Goal: Find specific page/section: Find specific page/section

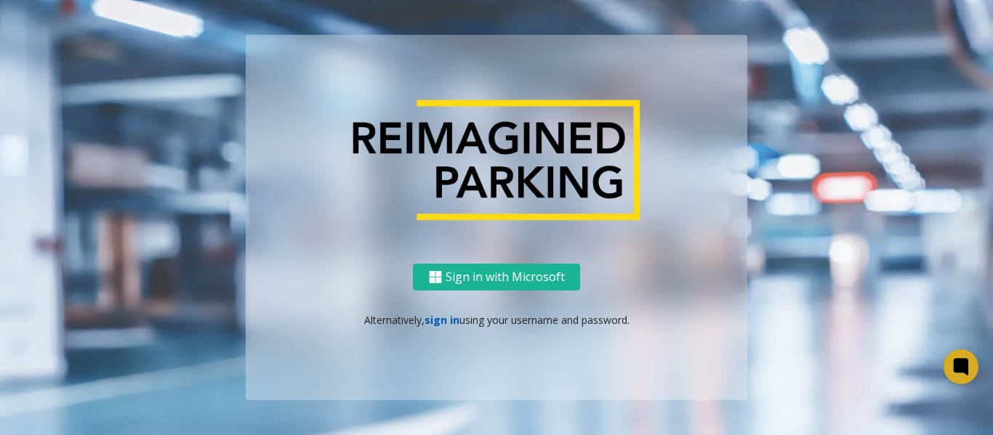
click at [445, 322] on link "sign in" at bounding box center [441, 320] width 35 height 14
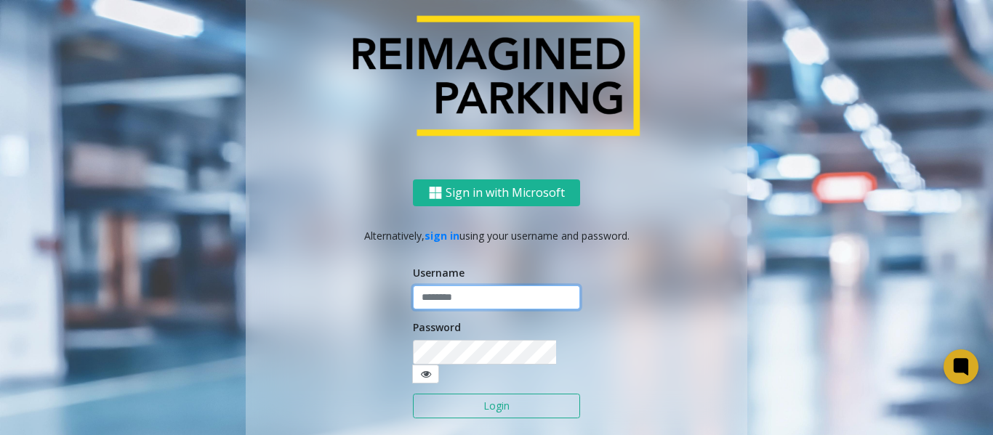
type input "*****"
click at [464, 307] on input "*****" at bounding box center [496, 298] width 167 height 25
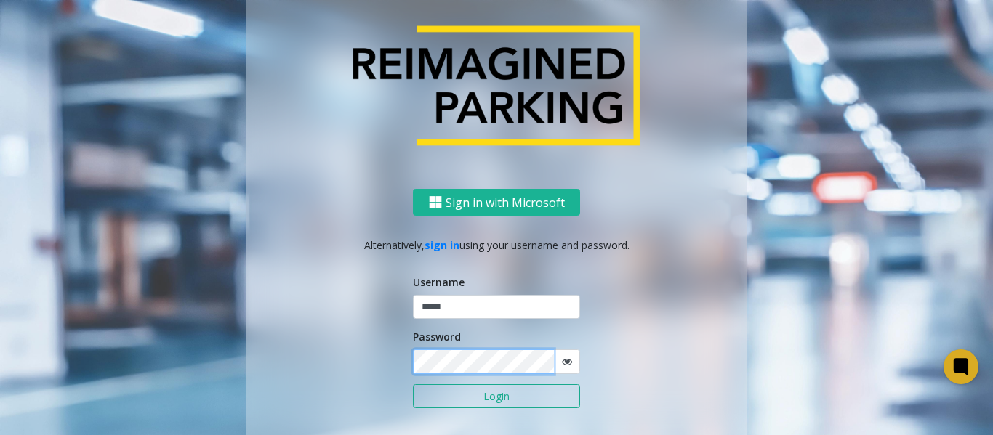
click at [413, 384] on button "Login" at bounding box center [496, 396] width 167 height 25
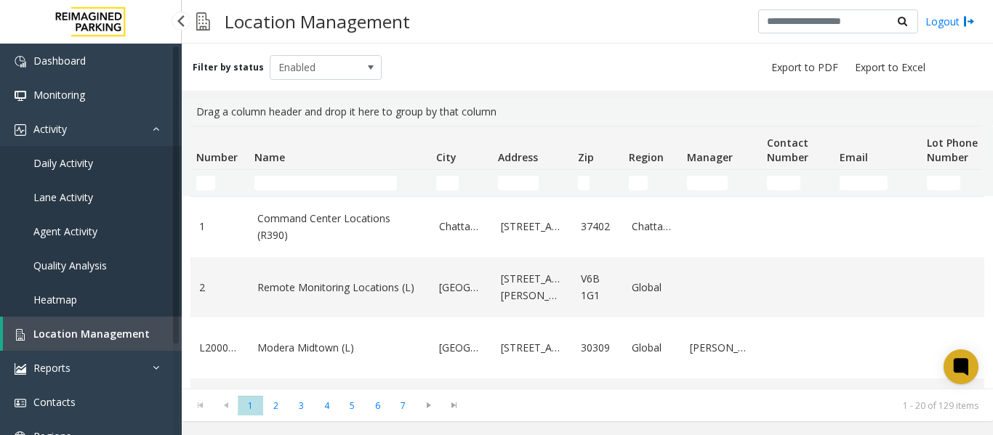
click at [62, 163] on span "Daily Activity" at bounding box center [63, 163] width 60 height 14
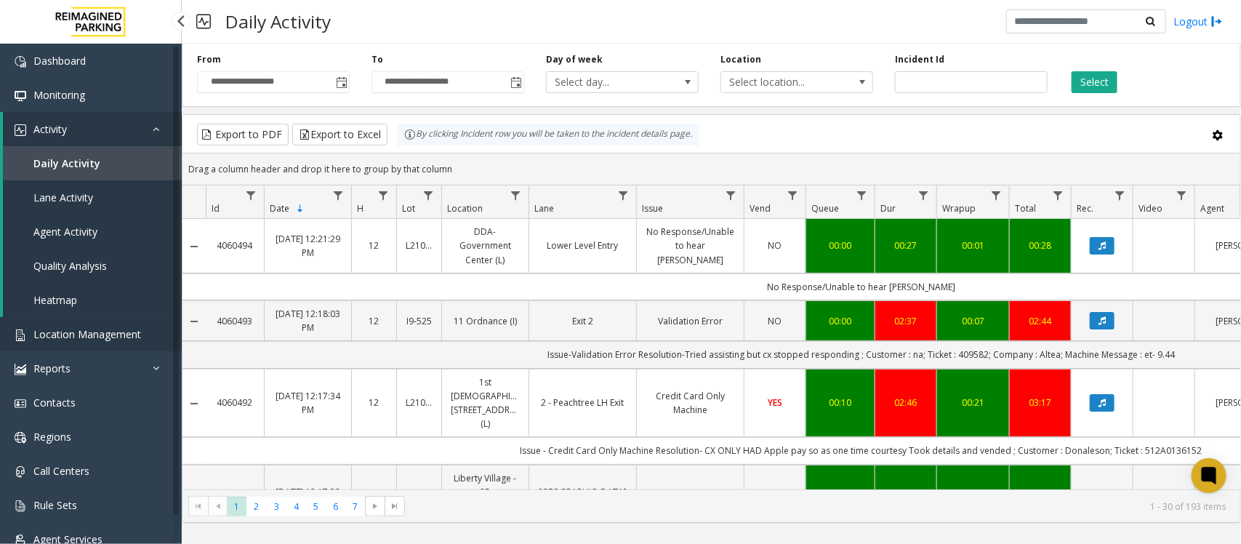
click at [86, 338] on span "Location Management" at bounding box center [87, 334] width 108 height 14
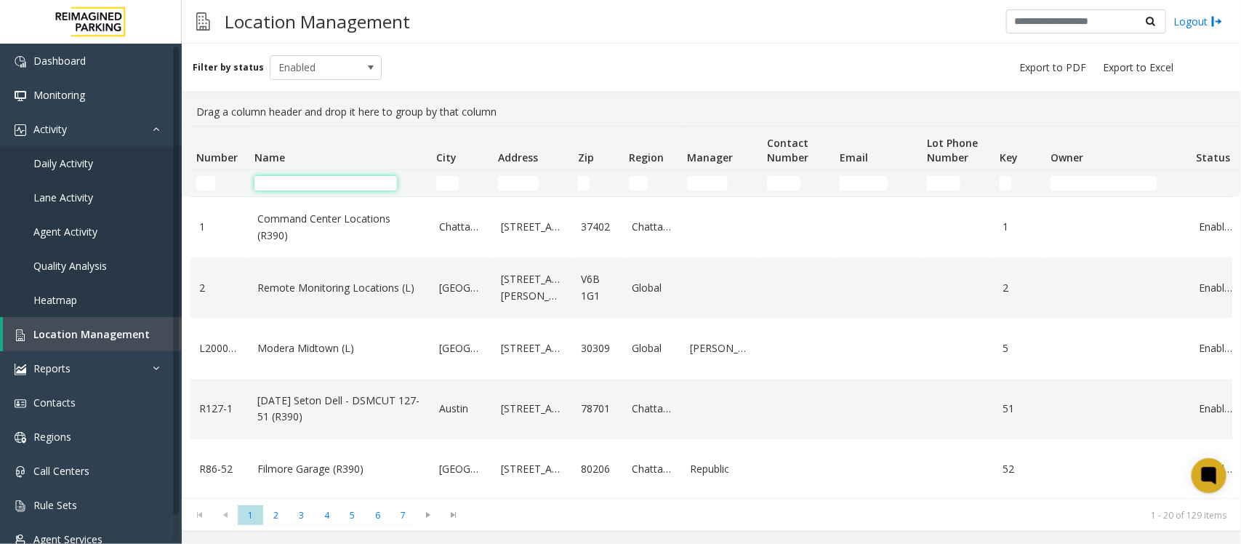
click at [343, 178] on input "Name Filter" at bounding box center [325, 183] width 142 height 15
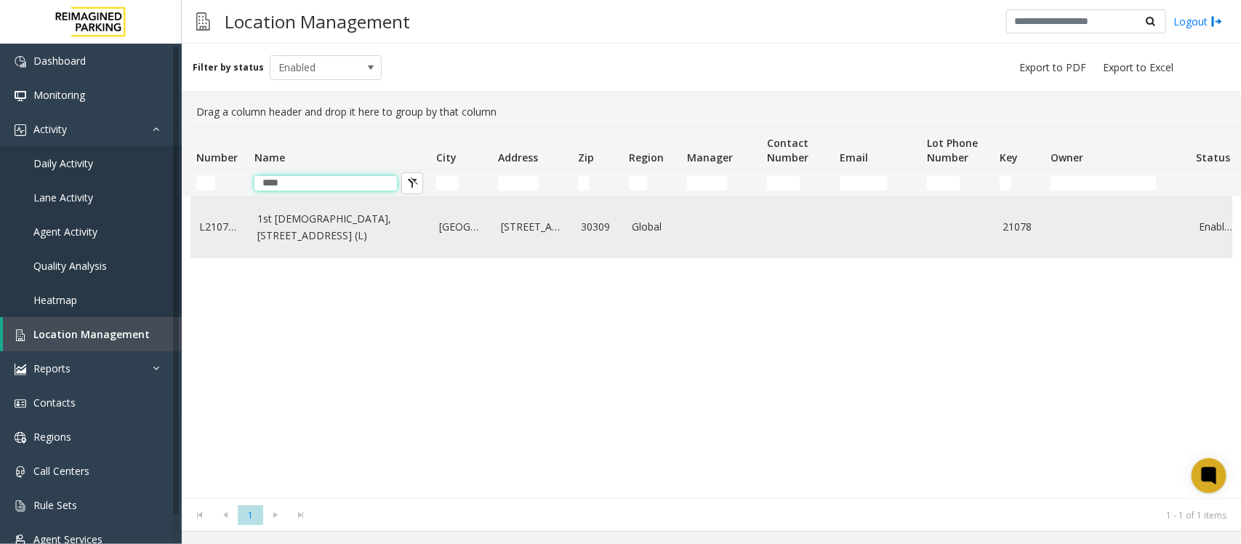
type input "****"
click at [340, 241] on link "1st [DEMOGRAPHIC_DATA], [STREET_ADDRESS] (L)" at bounding box center [339, 227] width 164 height 33
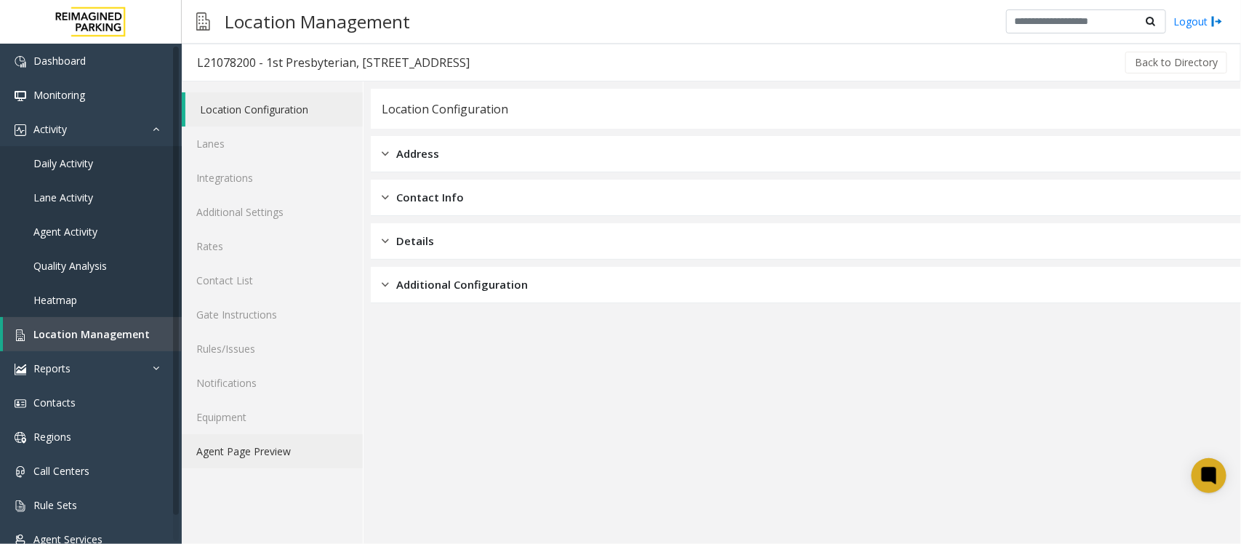
click at [273, 435] on link "Agent Page Preview" at bounding box center [272, 451] width 181 height 34
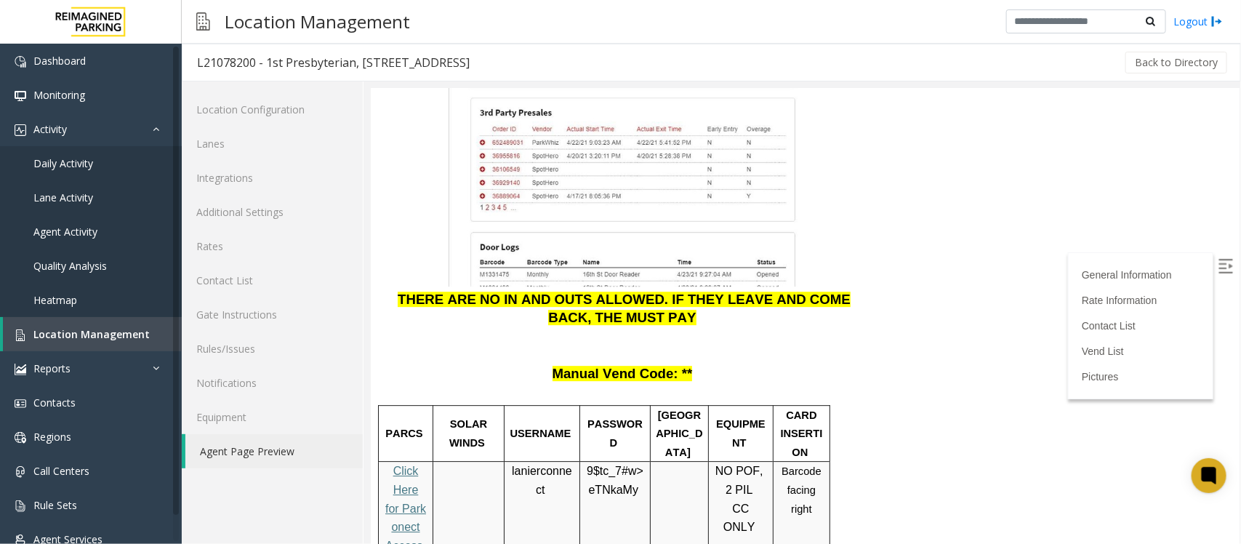
scroll to position [1998, 0]
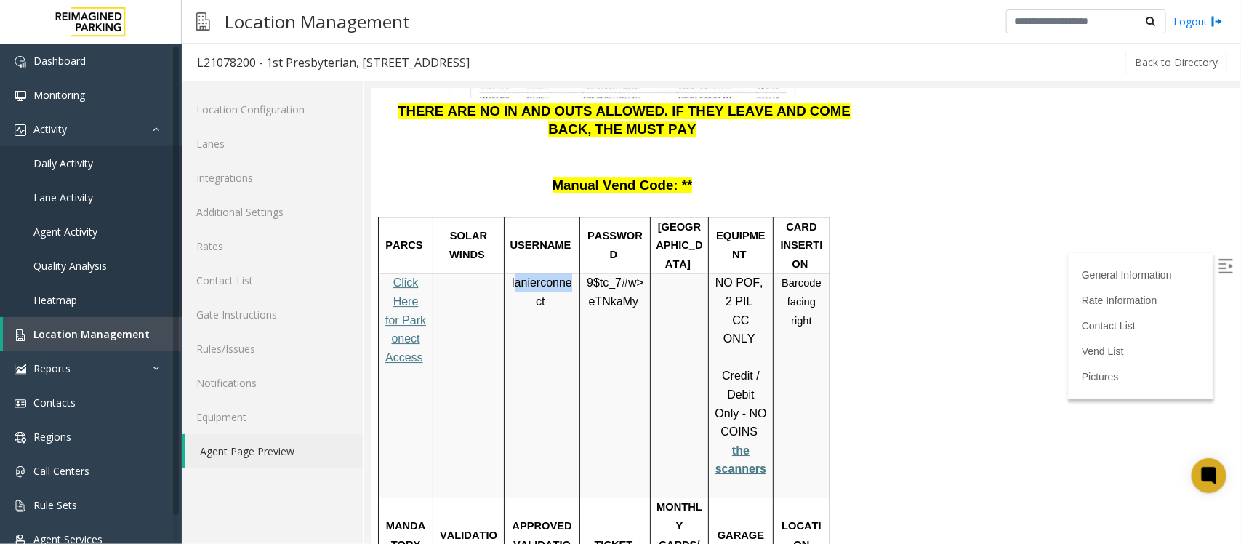
drag, startPoint x: 513, startPoint y: 248, endPoint x: 566, endPoint y: 255, distance: 53.5
click at [566, 275] on span "lanierconnect" at bounding box center [541, 291] width 60 height 32
click at [549, 283] on td "lanierconnect" at bounding box center [542, 385] width 76 height 224
drag, startPoint x: 549, startPoint y: 268, endPoint x: 505, endPoint y: 254, distance: 46.0
click at [505, 273] on div "lanierconnect" at bounding box center [541, 291] width 75 height 37
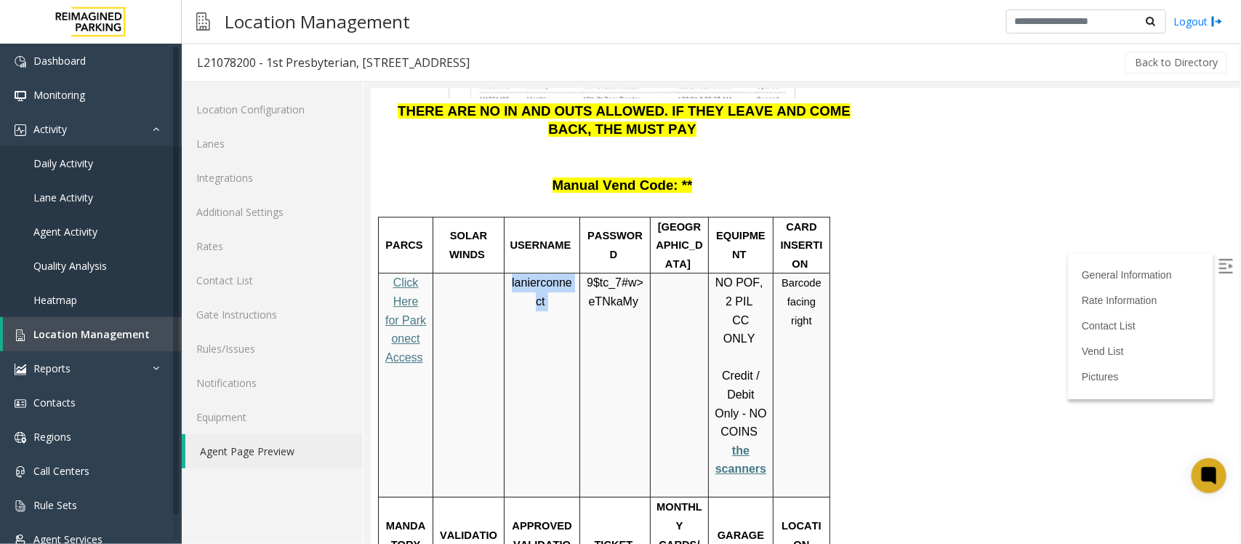
copy p "lanierconnect"
click at [615, 294] on span "eTNkaMy" at bounding box center [612, 300] width 49 height 13
copy p "9$tc_7#w> eTNkaMy"
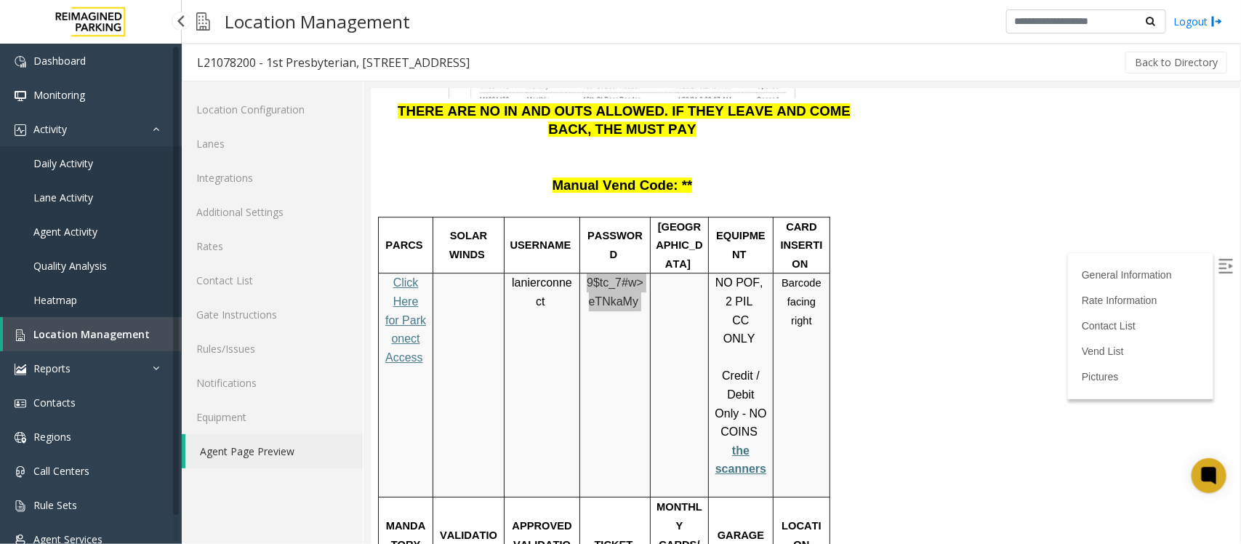
click at [80, 332] on span "Location Management" at bounding box center [91, 334] width 116 height 14
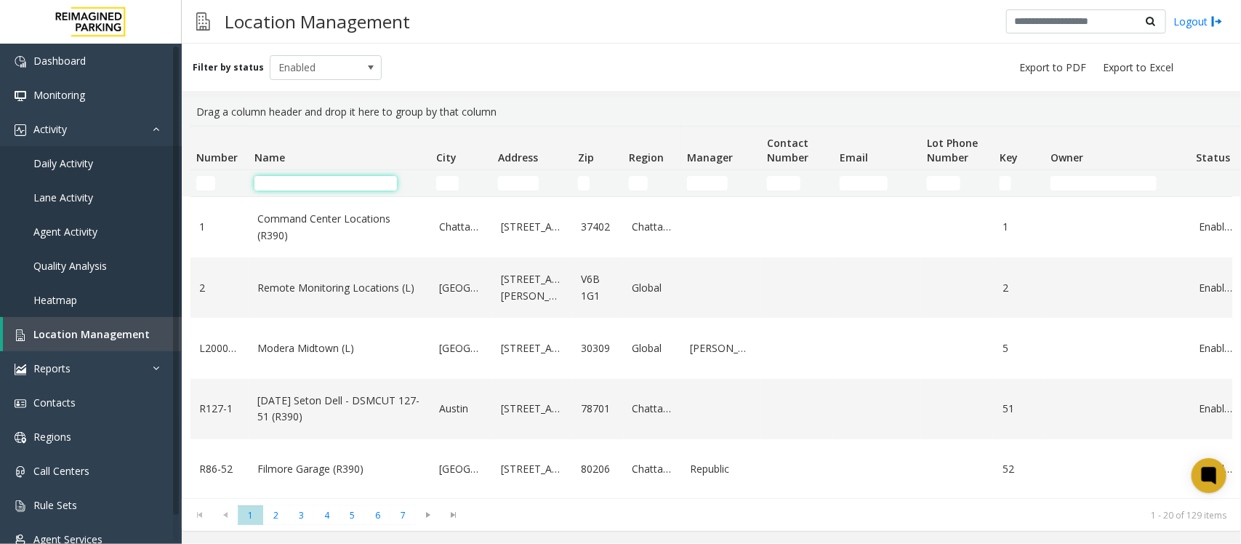
click at [333, 182] on input "Name Filter" at bounding box center [325, 183] width 142 height 15
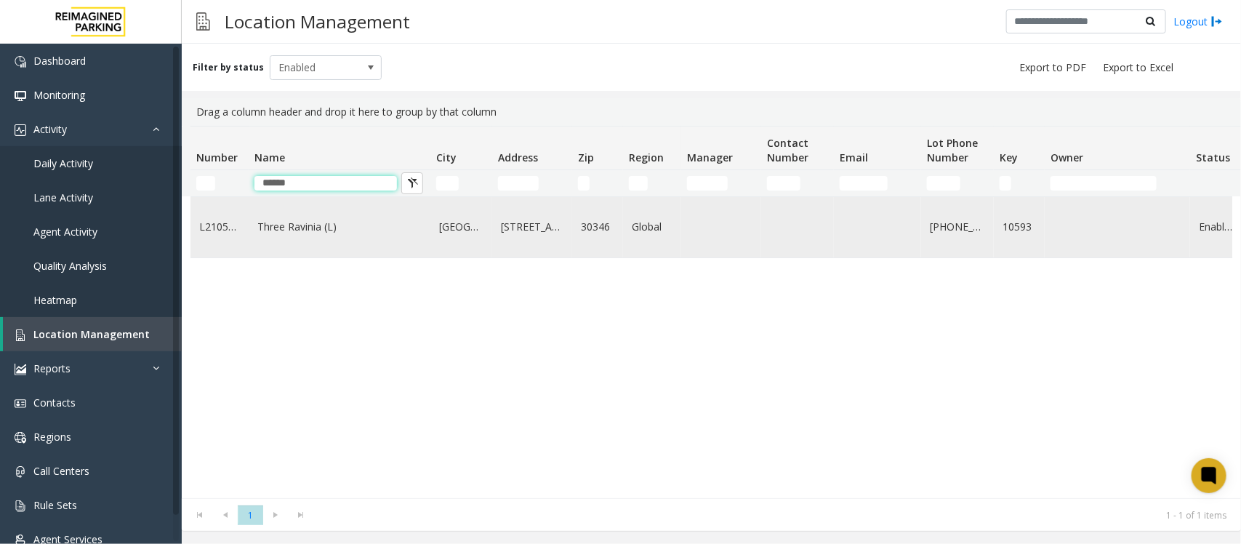
type input "*****"
click at [329, 235] on link "Three Ravinia (L)" at bounding box center [339, 227] width 164 height 16
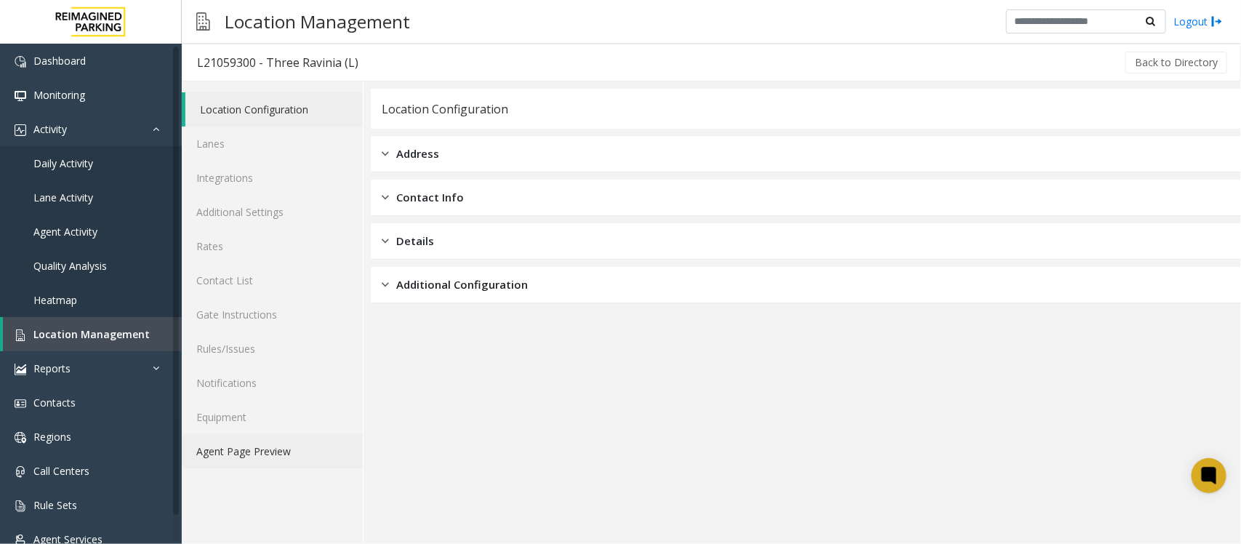
click at [248, 435] on link "Agent Page Preview" at bounding box center [272, 451] width 181 height 34
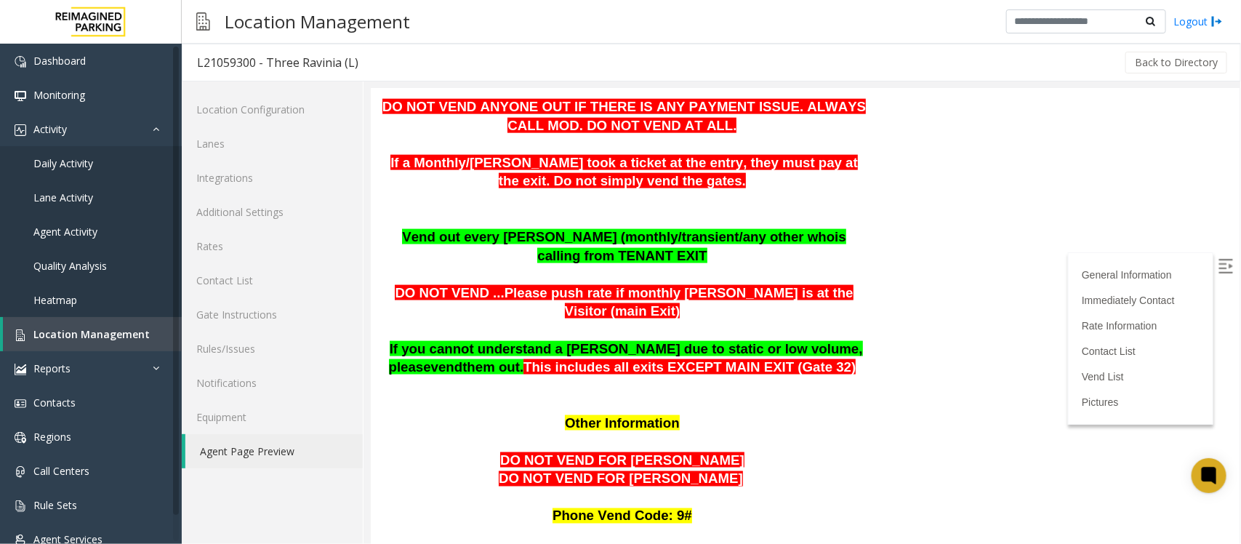
scroll to position [818, 0]
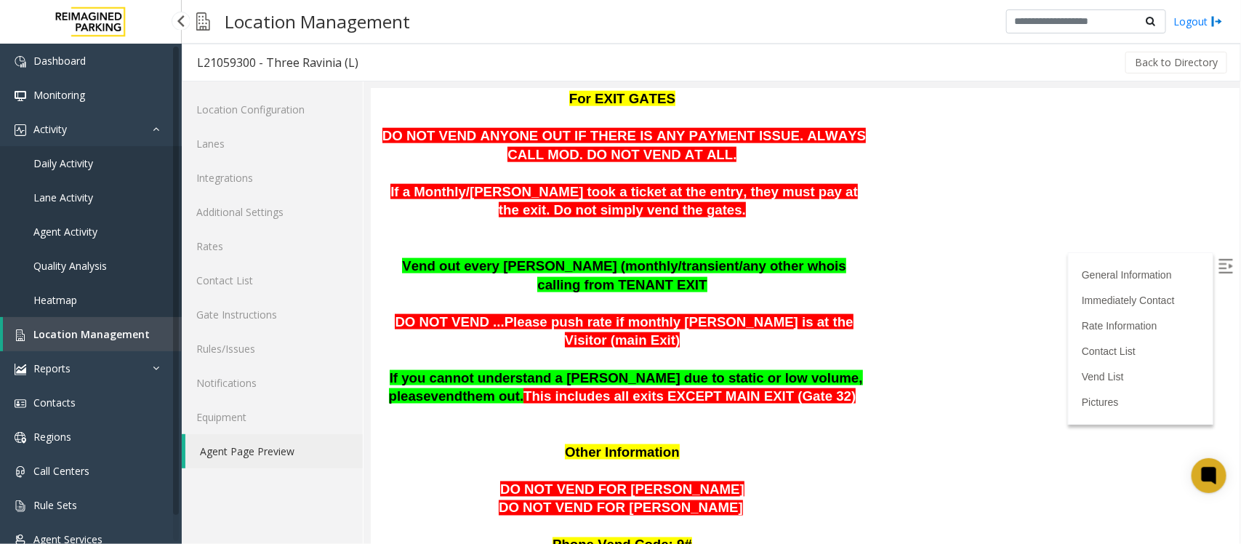
click at [86, 333] on span "Location Management" at bounding box center [91, 334] width 116 height 14
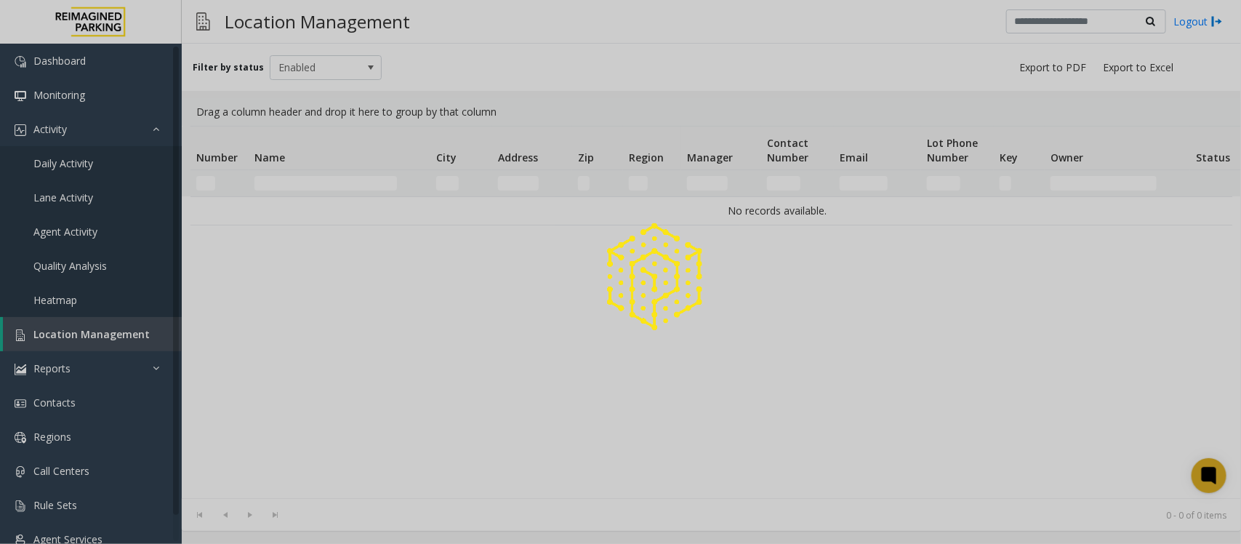
click at [332, 182] on div at bounding box center [620, 272] width 1241 height 544
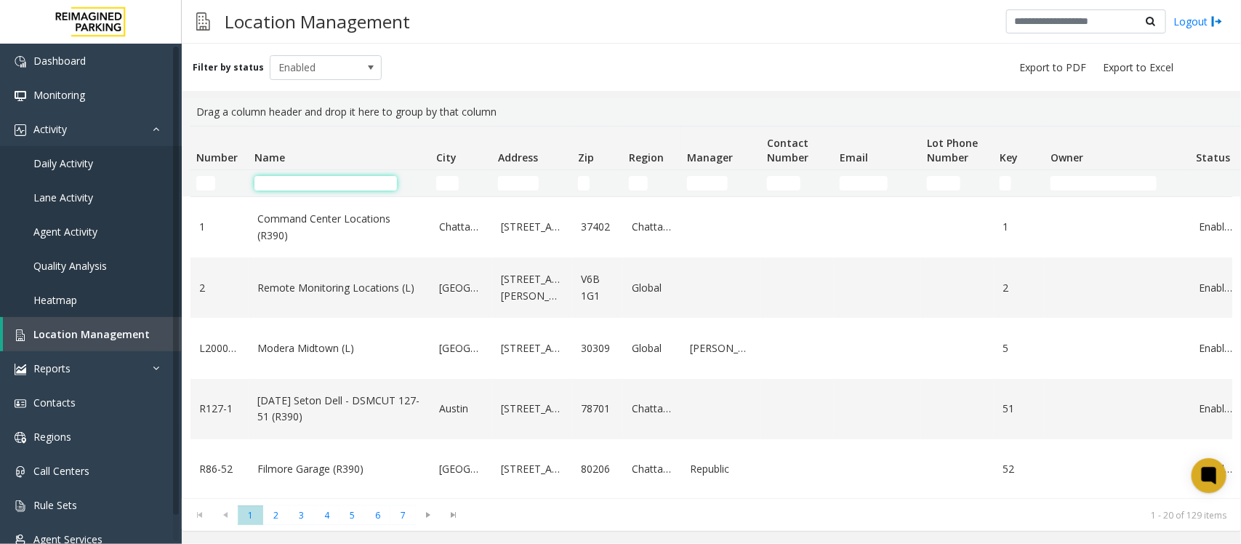
click at [332, 182] on input "Name Filter" at bounding box center [325, 183] width 142 height 15
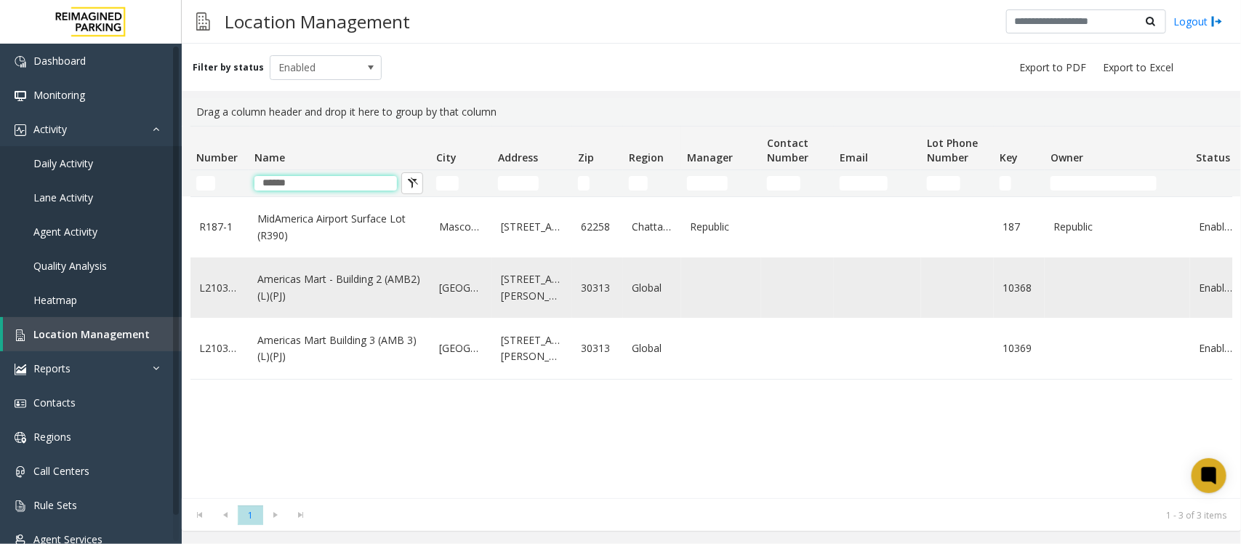
type input "******"
click at [361, 299] on link "Americas Mart - Building 2 (AMB2) (L)(PJ)" at bounding box center [339, 287] width 164 height 33
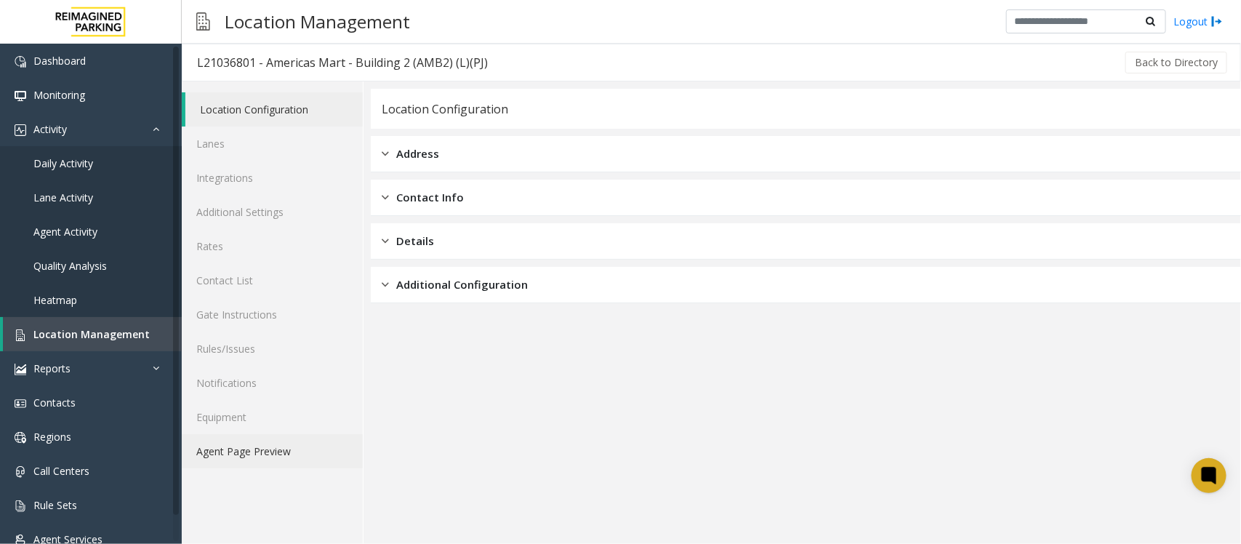
click at [296, 435] on link "Agent Page Preview" at bounding box center [272, 451] width 181 height 34
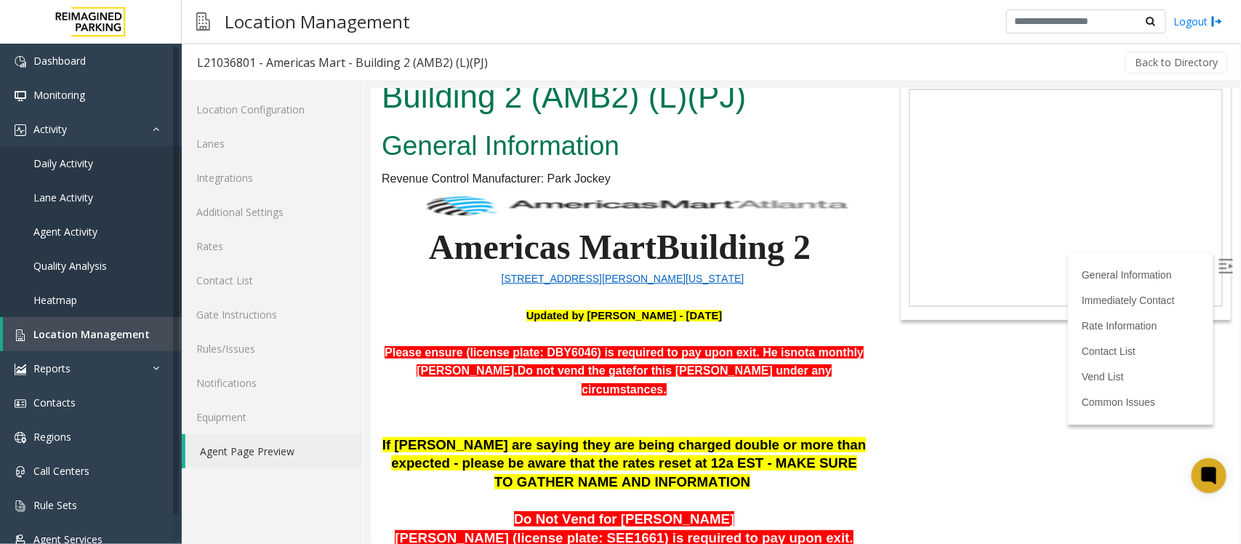
scroll to position [91, 0]
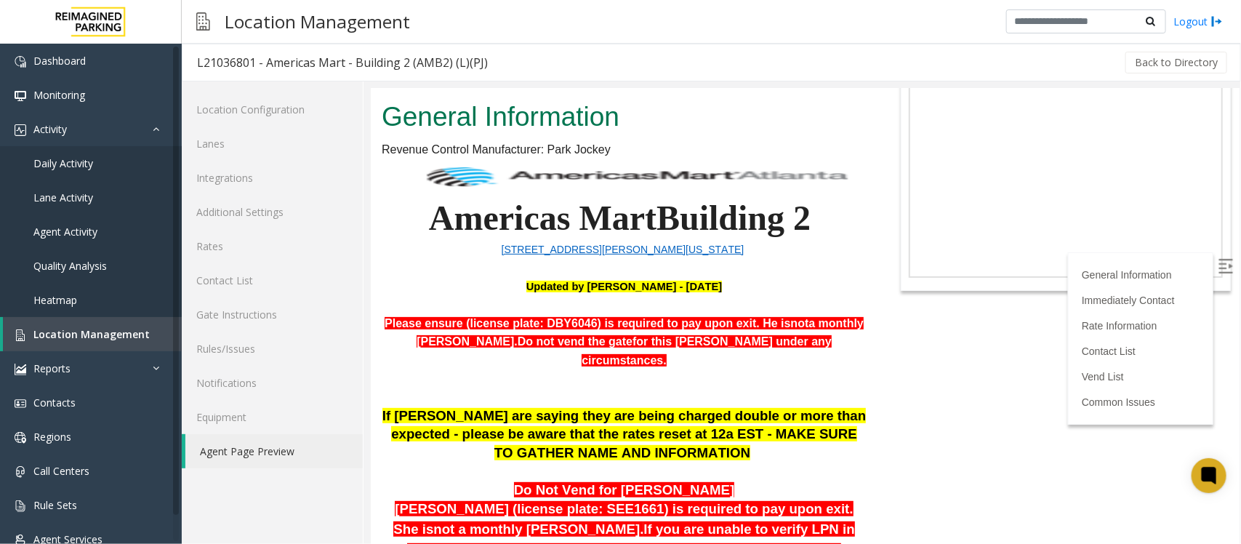
click at [992, 263] on img at bounding box center [1224, 265] width 15 height 15
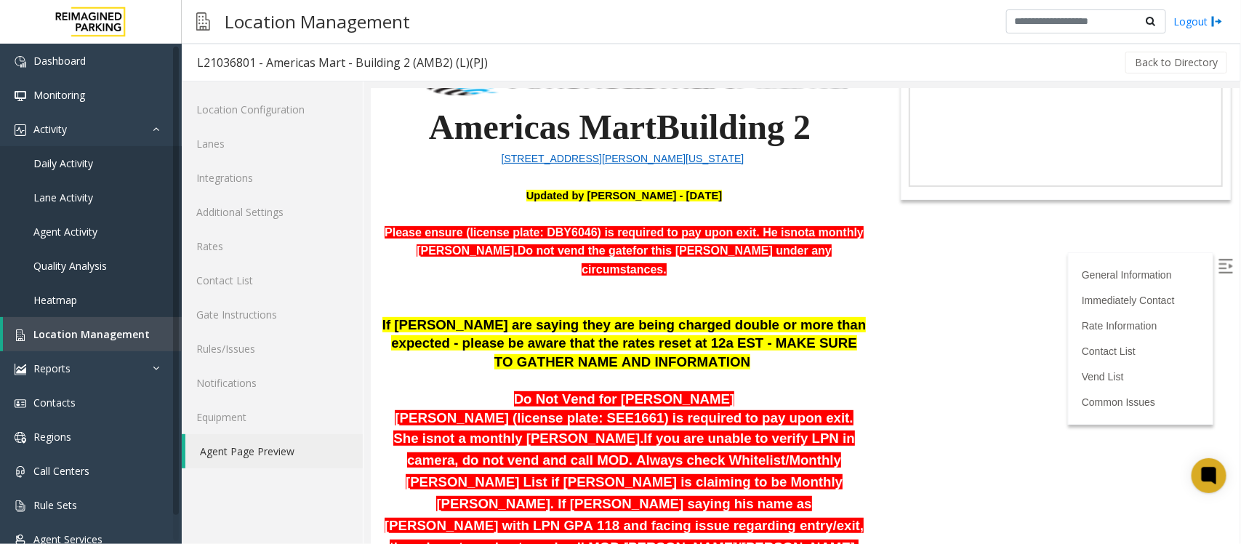
scroll to position [273, 0]
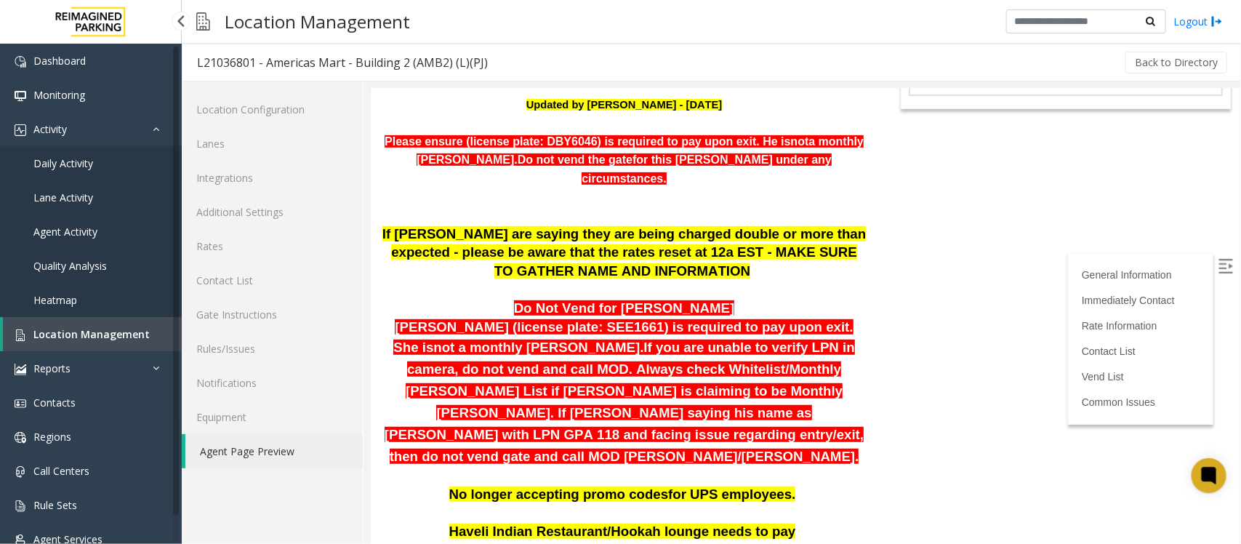
click at [62, 162] on span "Daily Activity" at bounding box center [63, 163] width 60 height 14
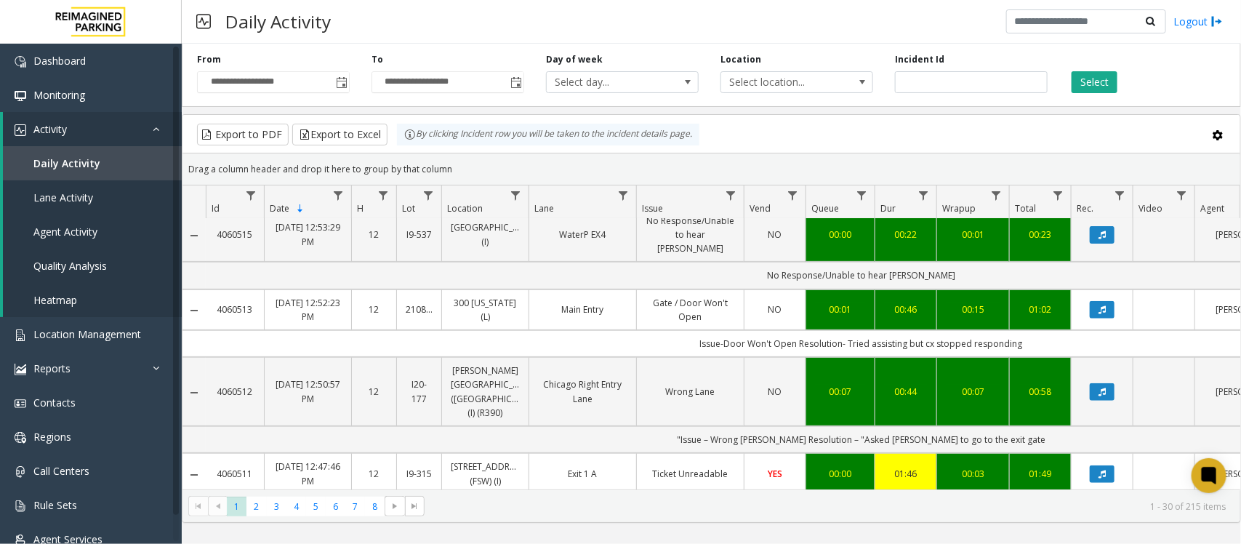
scroll to position [273, 0]
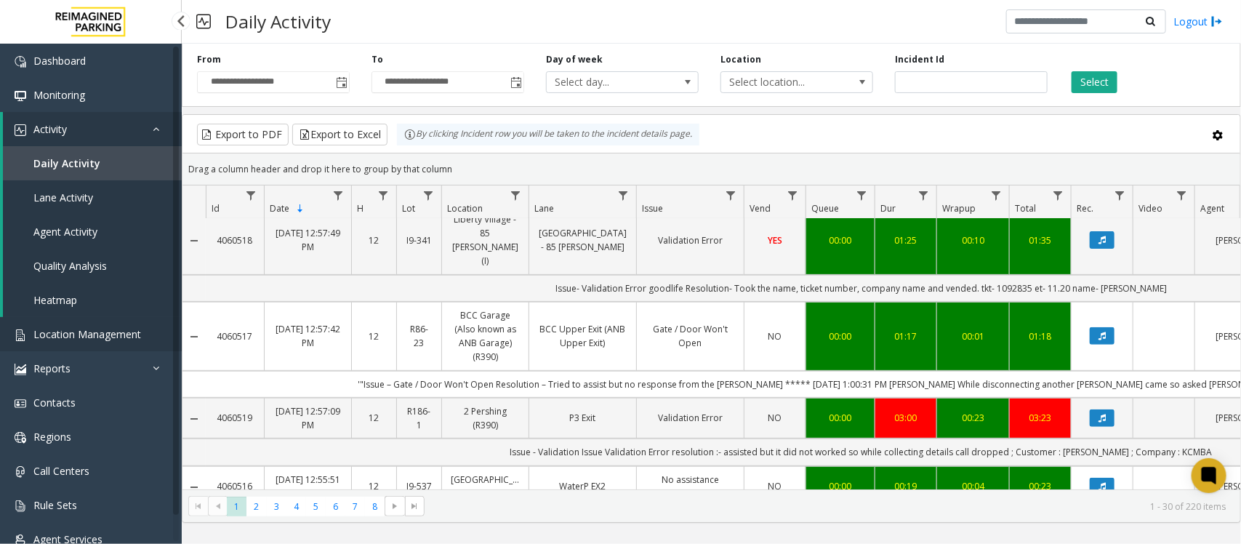
click at [84, 339] on span "Location Management" at bounding box center [87, 334] width 108 height 14
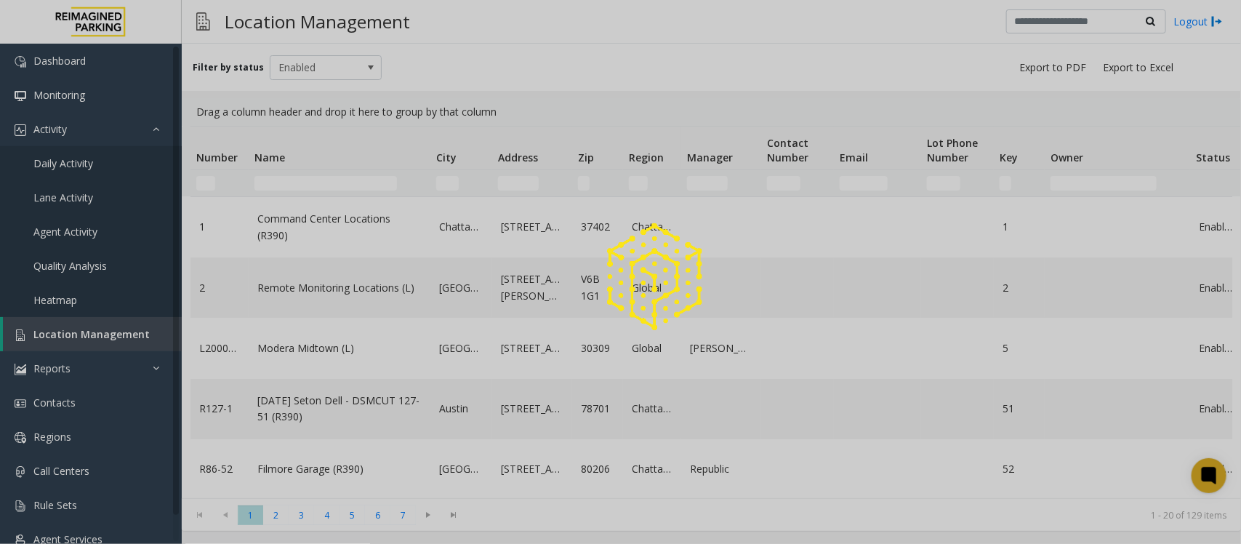
click at [296, 182] on div at bounding box center [620, 272] width 1241 height 544
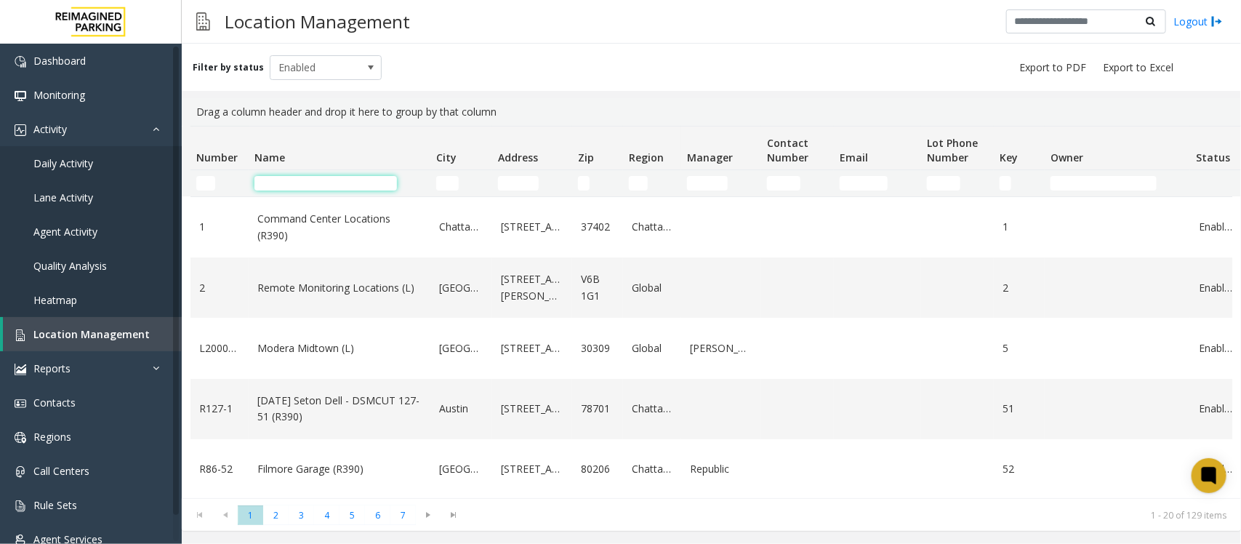
click at [296, 182] on input "Name Filter" at bounding box center [325, 183] width 142 height 15
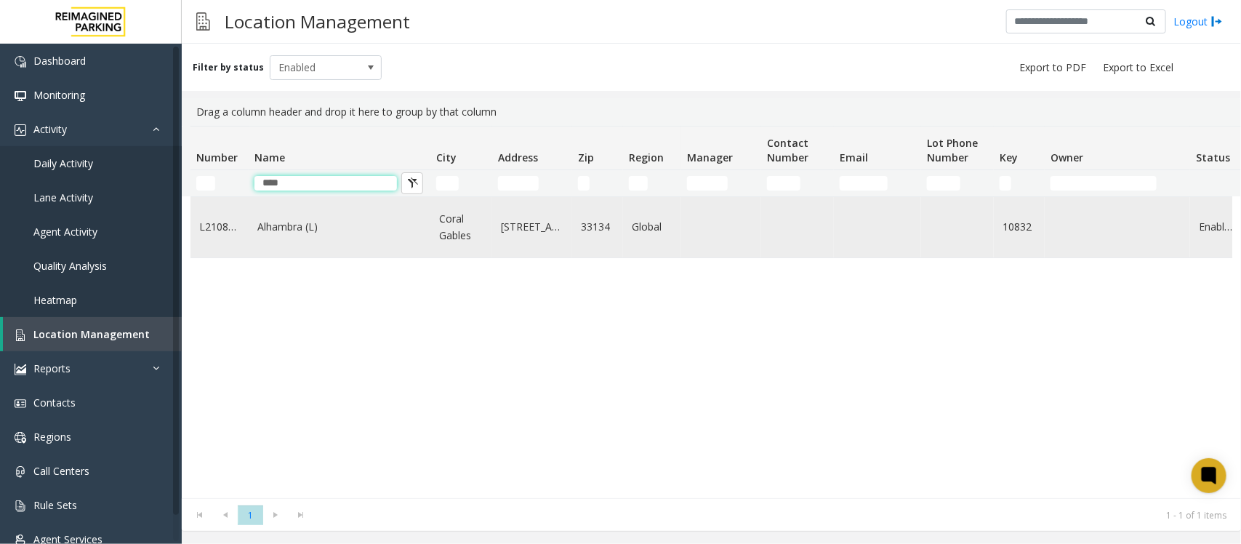
type input "****"
click at [293, 226] on link "Alhambra (L)" at bounding box center [339, 227] width 164 height 16
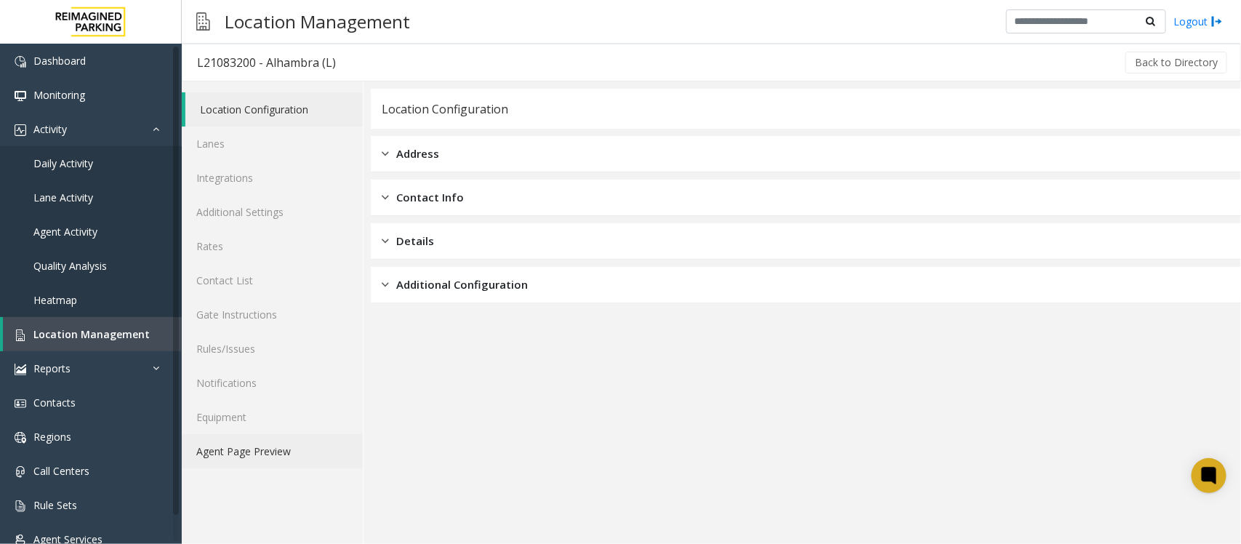
click at [298, 435] on link "Agent Page Preview" at bounding box center [272, 451] width 181 height 34
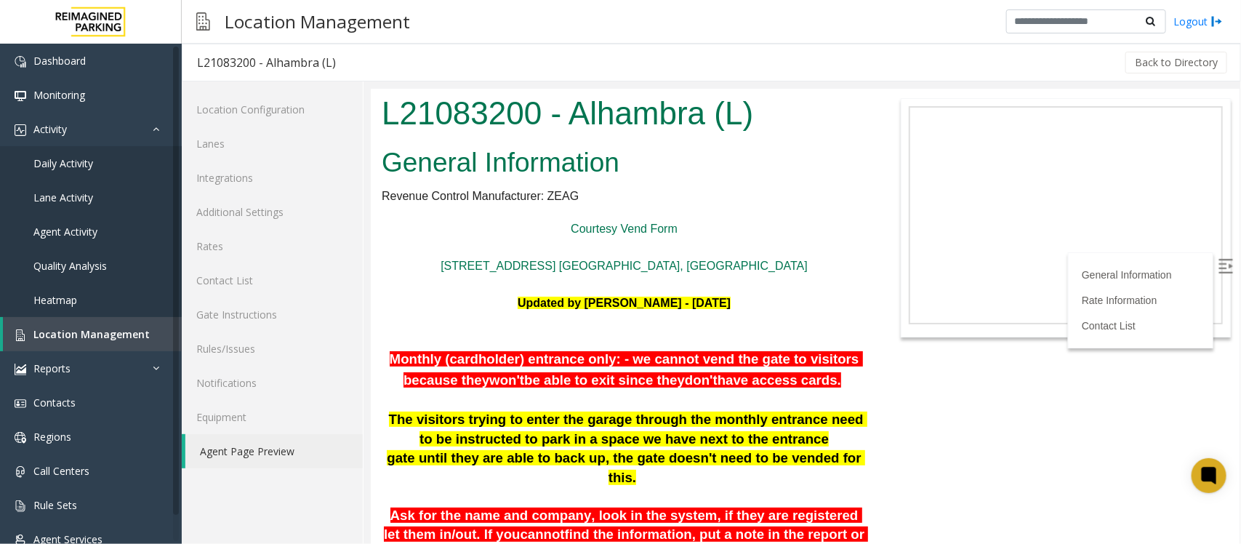
scroll to position [454, 0]
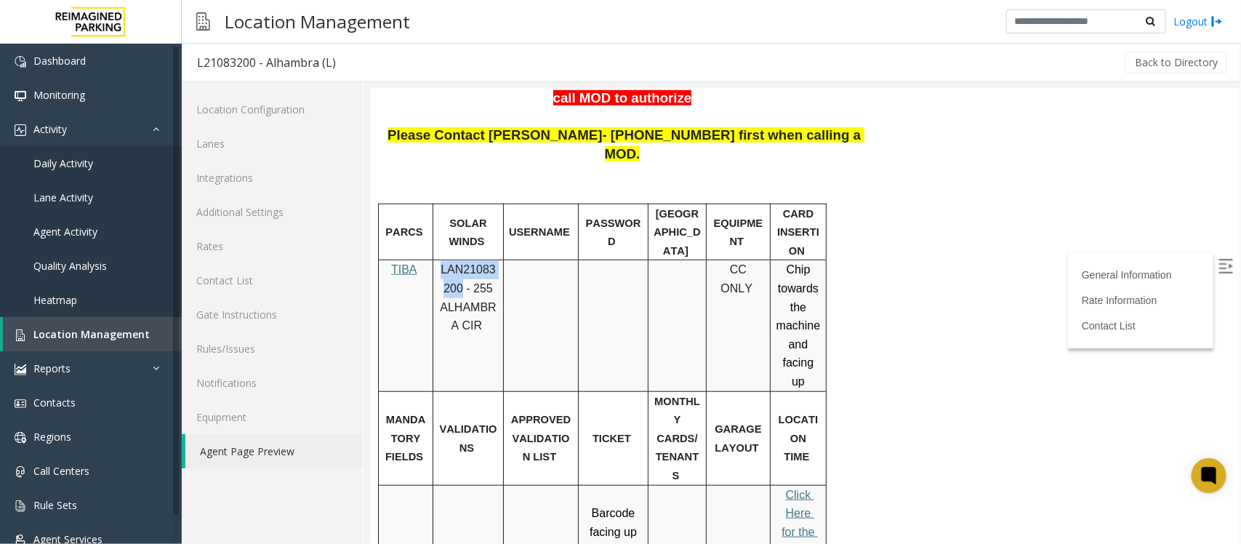
drag, startPoint x: 437, startPoint y: 246, endPoint x: 458, endPoint y: 265, distance: 27.3
click at [458, 265] on p "LAN21083200 - 255 ALHAMBRA CIR" at bounding box center [467, 296] width 60 height 74
copy span "LAN21083200"
click at [70, 161] on span "Daily Activity" at bounding box center [63, 163] width 60 height 14
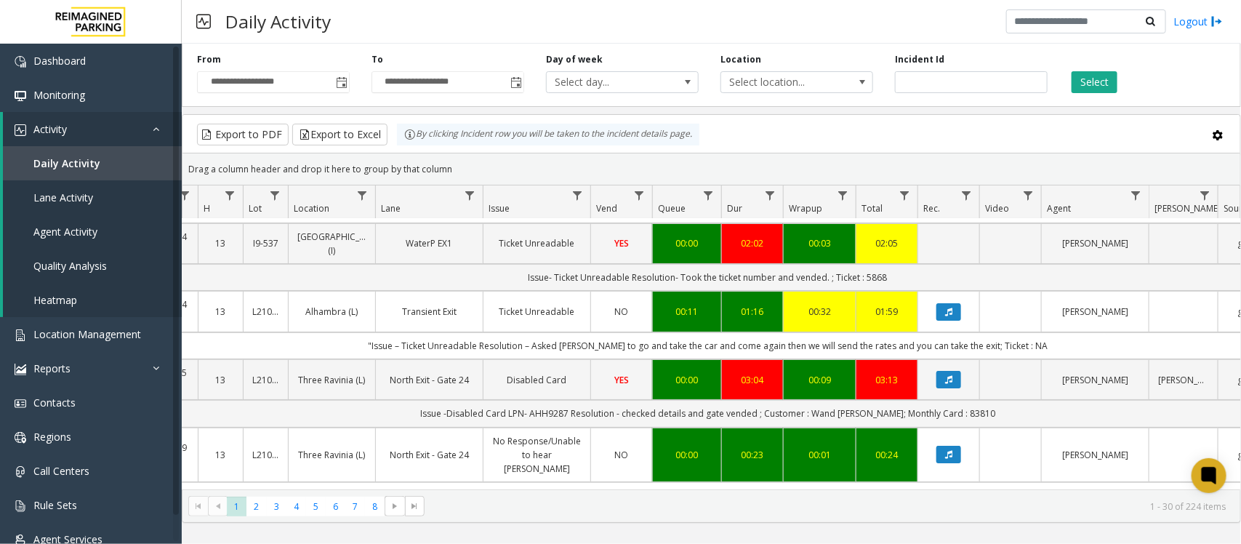
scroll to position [91, 153]
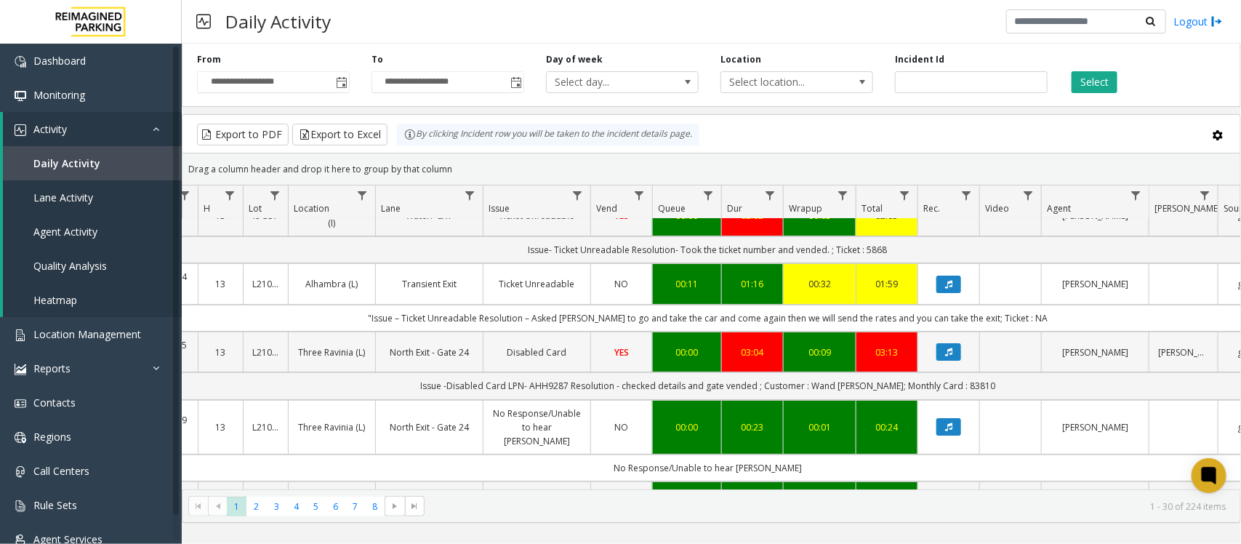
click at [509, 359] on link "Disabled Card" at bounding box center [536, 352] width 89 height 14
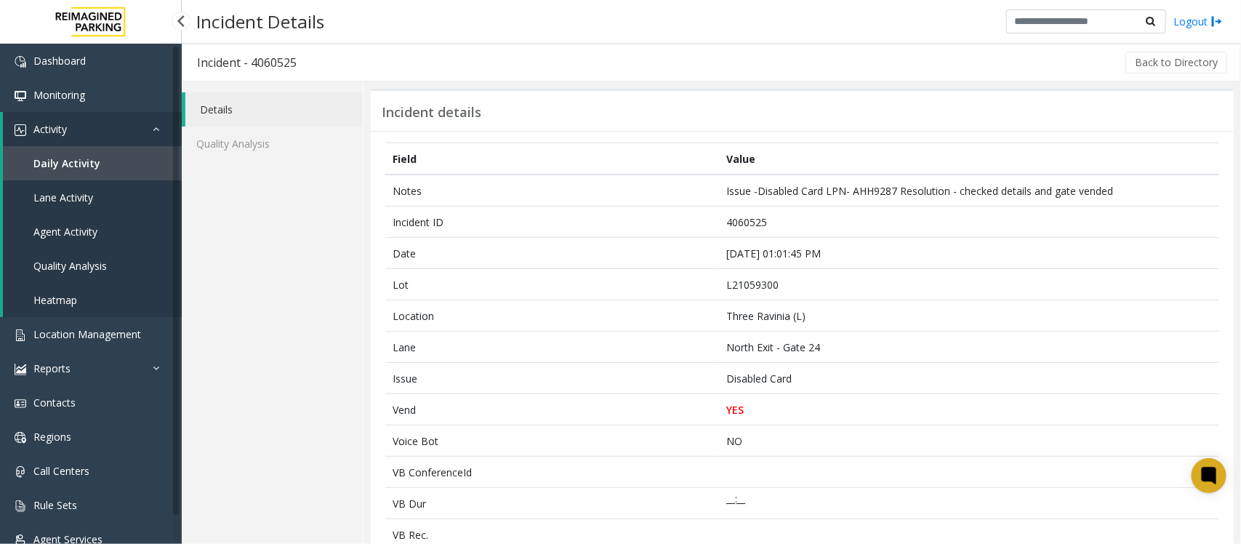
click at [70, 164] on span "Daily Activity" at bounding box center [66, 163] width 67 height 14
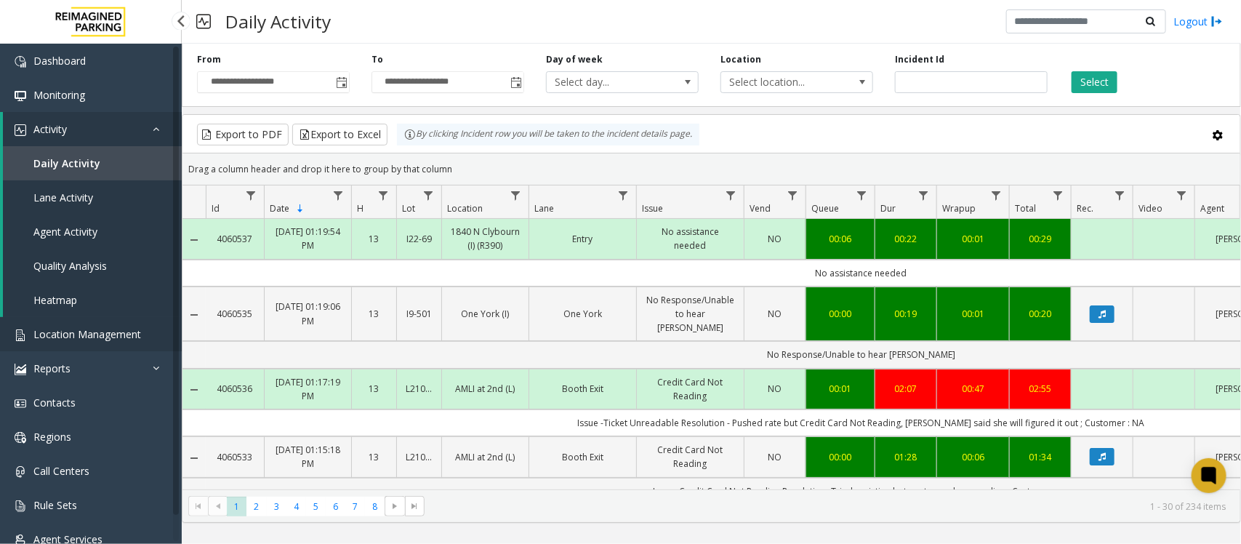
click at [70, 334] on span "Location Management" at bounding box center [87, 334] width 108 height 14
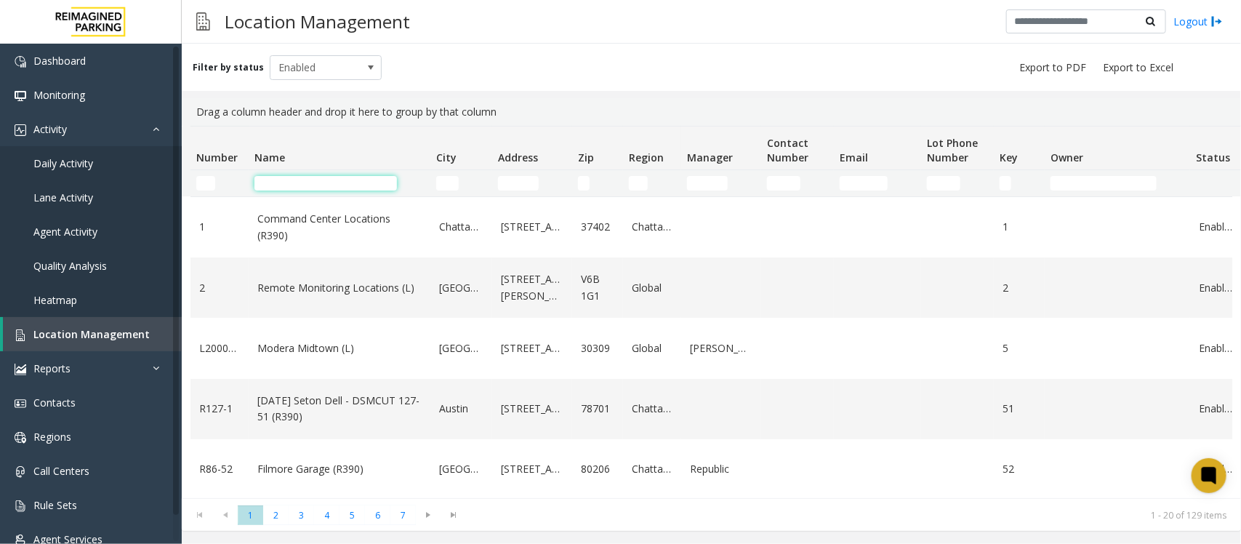
click at [353, 185] on input "Name Filter" at bounding box center [325, 183] width 142 height 15
click at [310, 184] on input "Name Filter" at bounding box center [325, 183] width 142 height 15
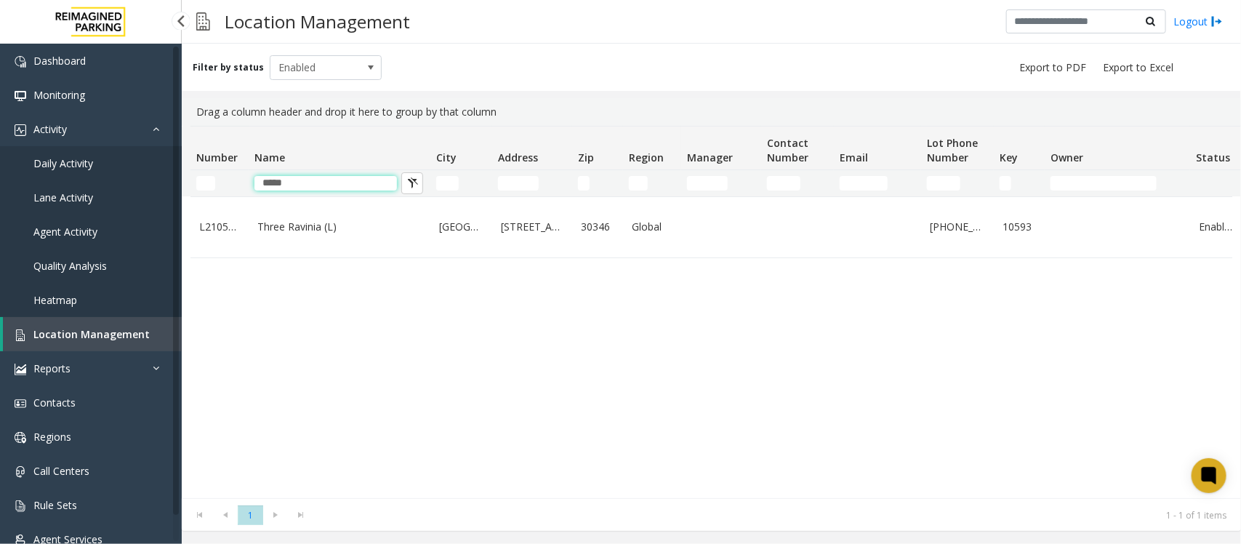
type input "*****"
click at [88, 336] on span "Location Management" at bounding box center [91, 334] width 116 height 14
click at [104, 131] on link "Activity" at bounding box center [91, 129] width 182 height 34
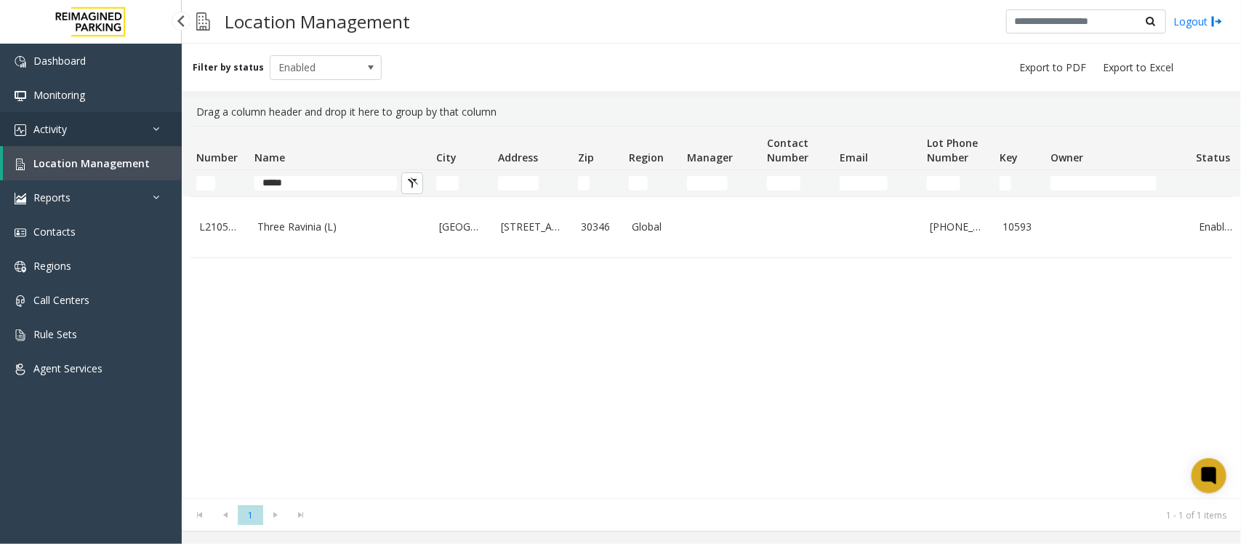
click at [89, 121] on link "Activity" at bounding box center [91, 129] width 182 height 34
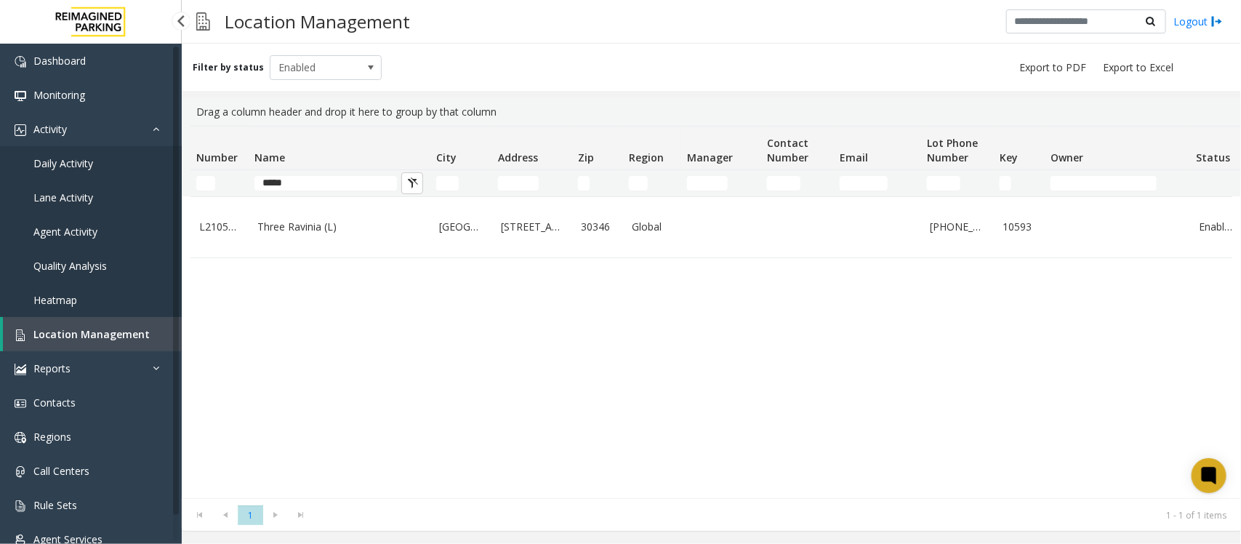
click at [88, 161] on span "Daily Activity" at bounding box center [63, 163] width 60 height 14
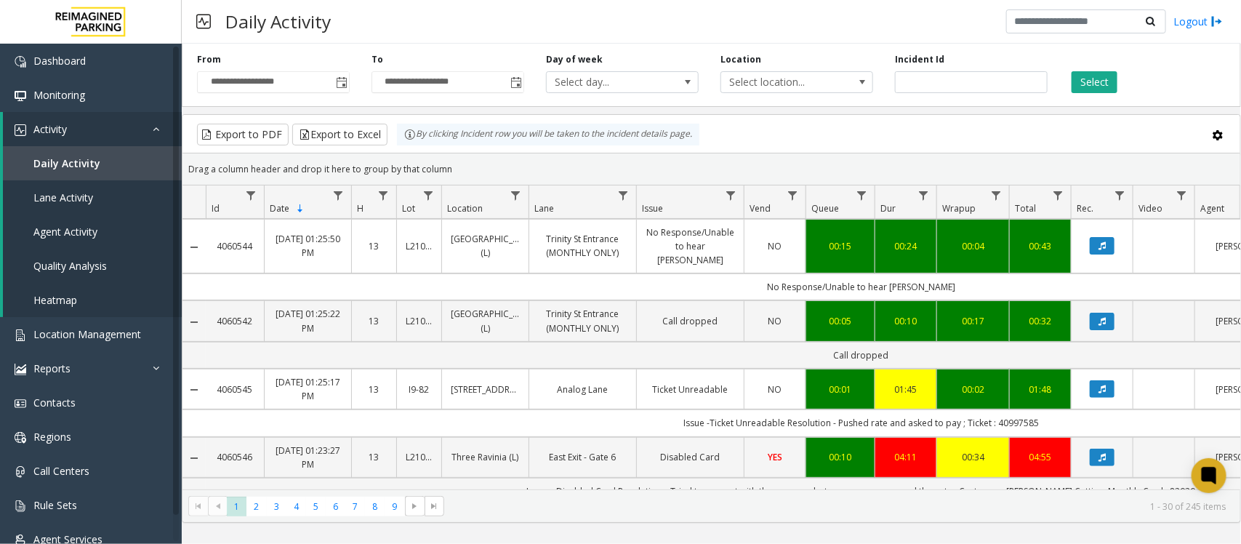
scroll to position [182, 0]
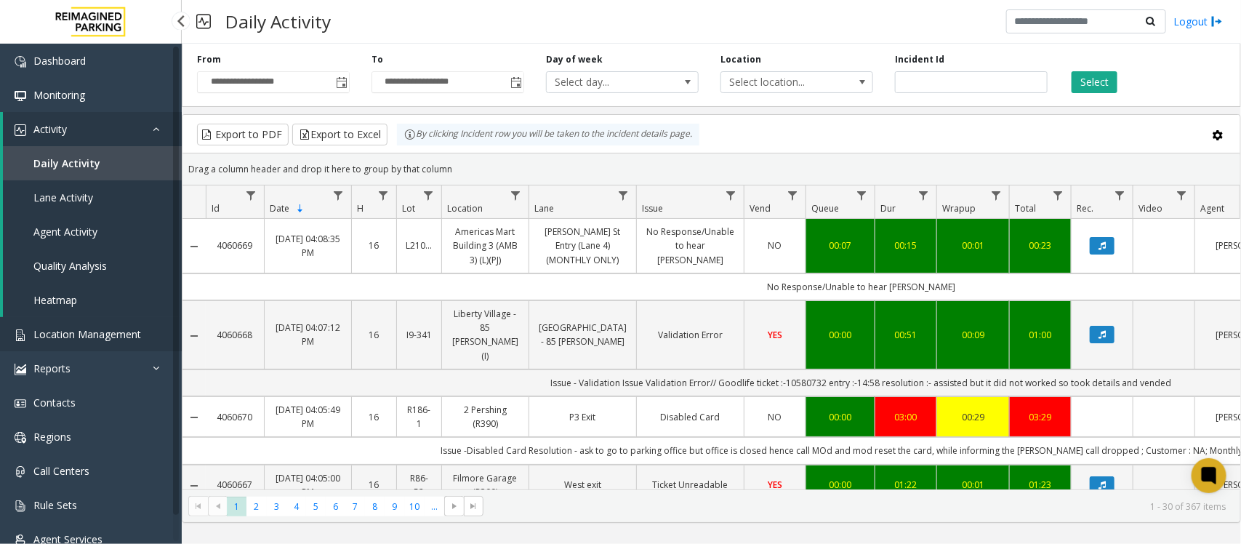
click at [53, 342] on link "Location Management" at bounding box center [91, 334] width 182 height 34
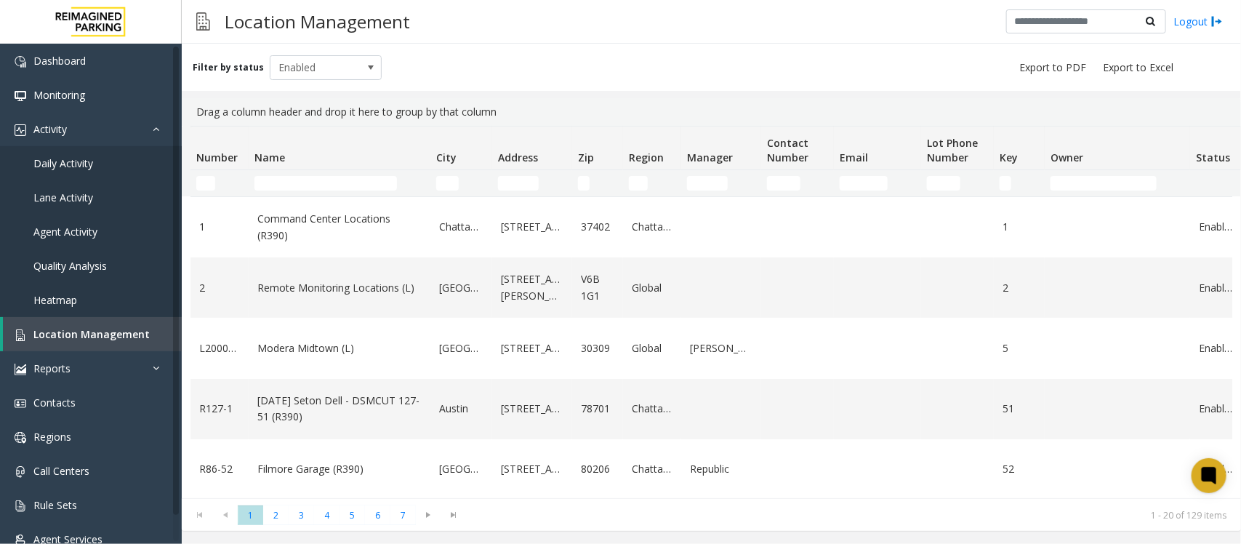
click at [316, 165] on th "Name" at bounding box center [340, 148] width 182 height 44
click at [318, 183] on input "Name Filter" at bounding box center [325, 183] width 142 height 15
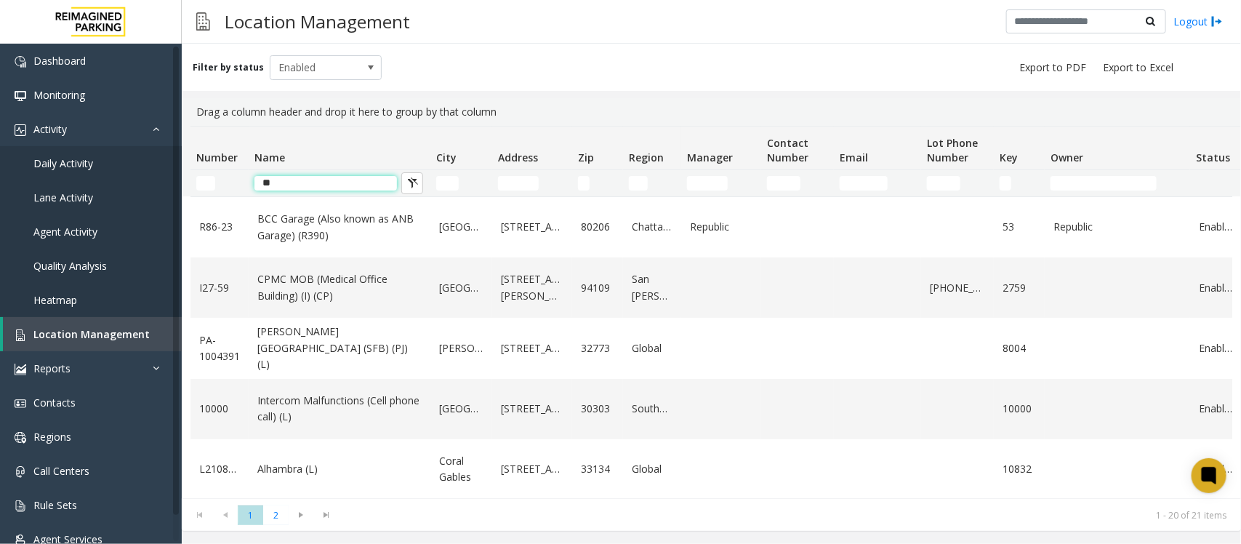
click at [313, 177] on input "**" at bounding box center [325, 183] width 142 height 15
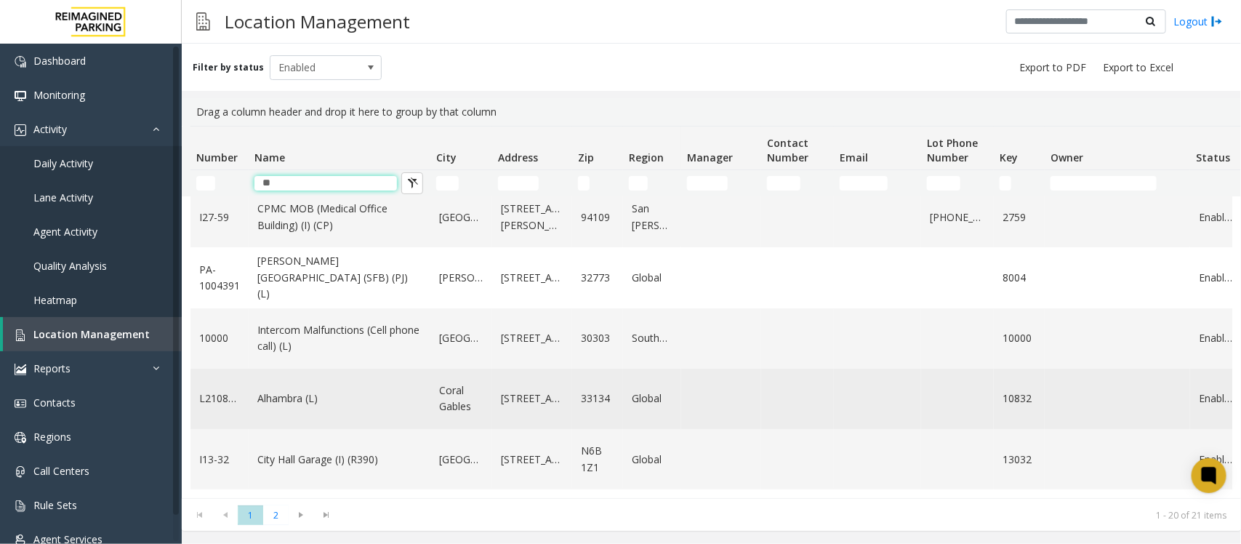
scroll to position [182, 0]
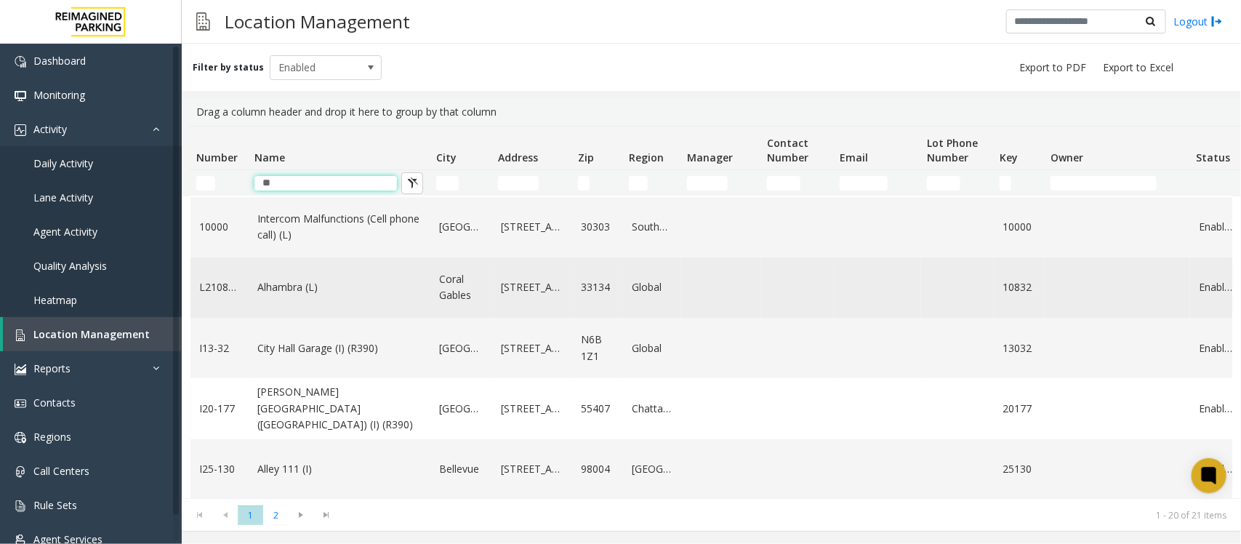
type input "**"
click at [366, 313] on td "Alhambra (L)" at bounding box center [340, 287] width 182 height 60
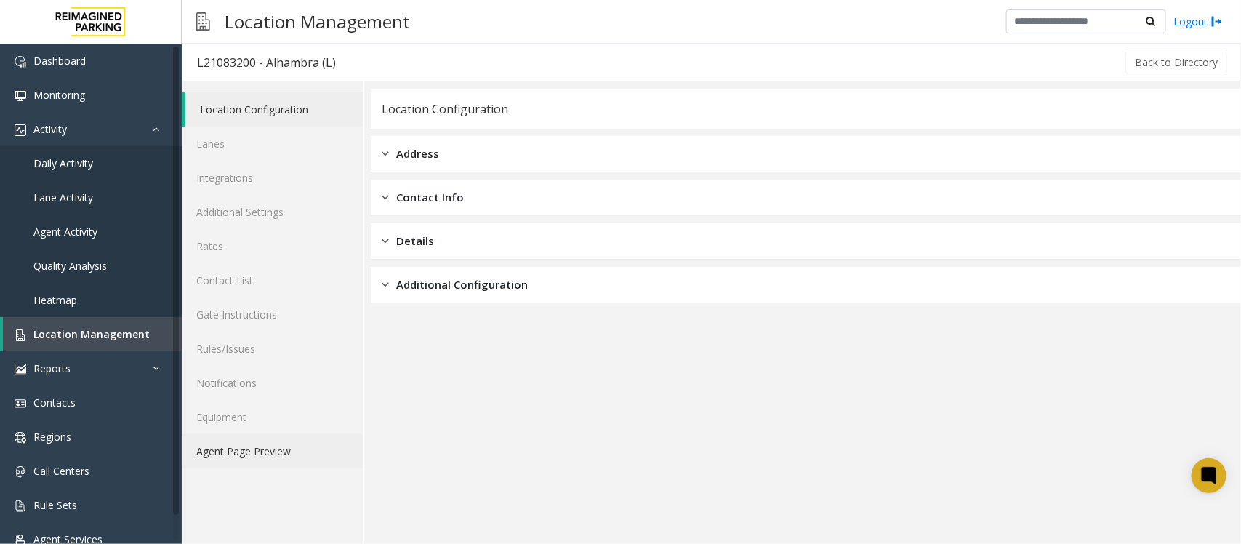
click at [243, 459] on link "Agent Page Preview" at bounding box center [272, 451] width 181 height 34
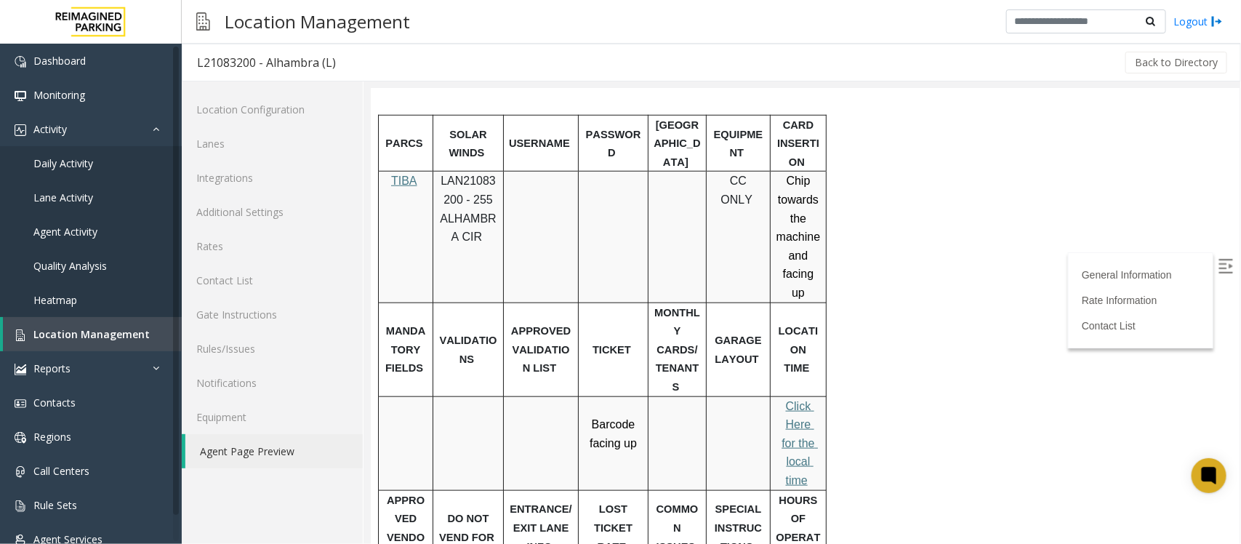
scroll to position [545, 0]
drag, startPoint x: 440, startPoint y: 156, endPoint x: 461, endPoint y: 172, distance: 26.9
click at [461, 172] on span "LAN21083200 - 255 ALHAMBRA CIR" at bounding box center [467, 206] width 56 height 68
copy span "LAN21083200"
click at [62, 165] on span "Daily Activity" at bounding box center [63, 163] width 60 height 14
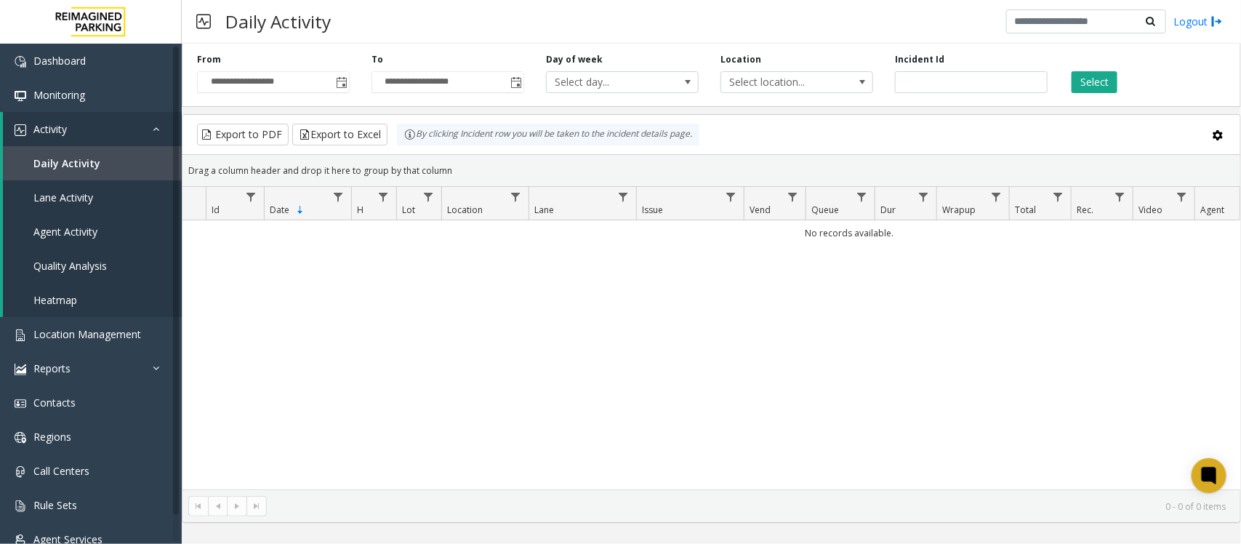
click at [340, 81] on span "Toggle popup" at bounding box center [342, 83] width 12 height 12
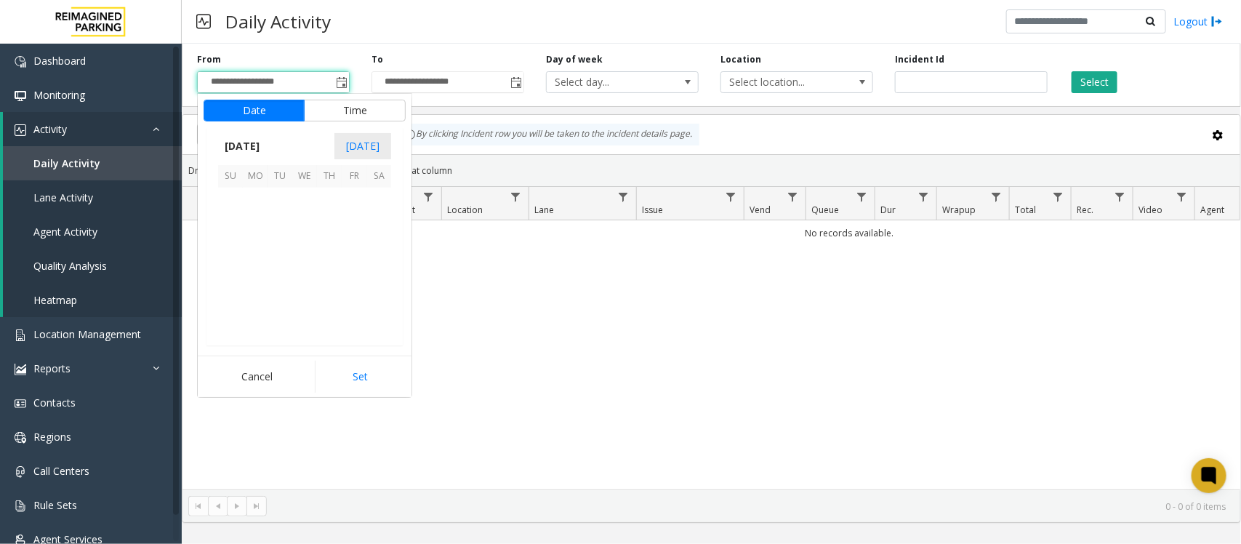
scroll to position [260528, 0]
click at [328, 270] on span "21" at bounding box center [329, 274] width 25 height 25
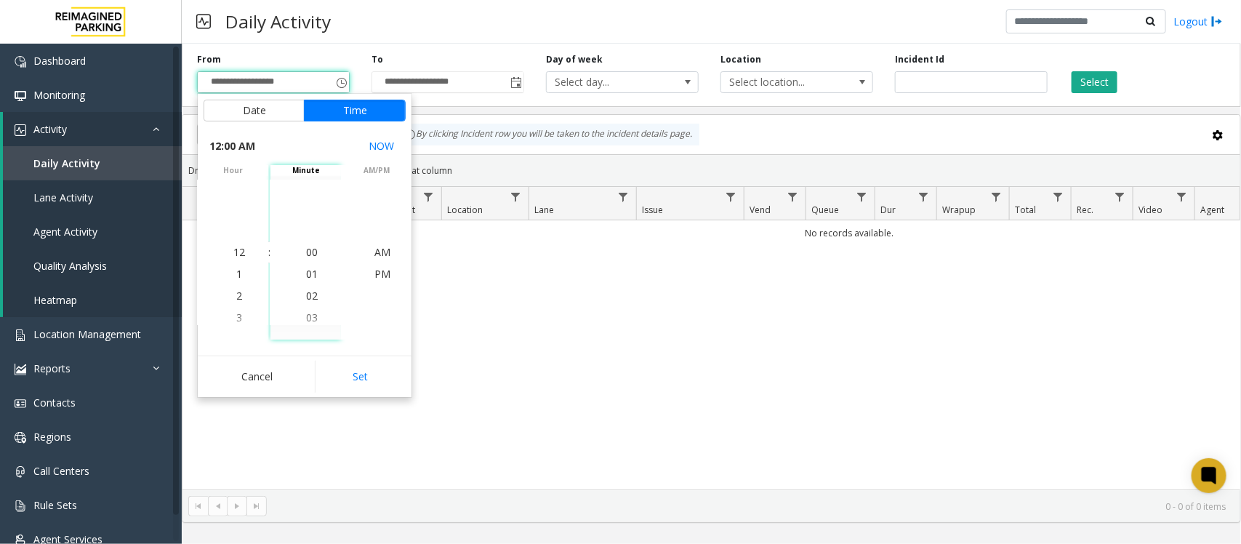
click at [367, 375] on button "Set" at bounding box center [361, 376] width 92 height 32
type input "**********"
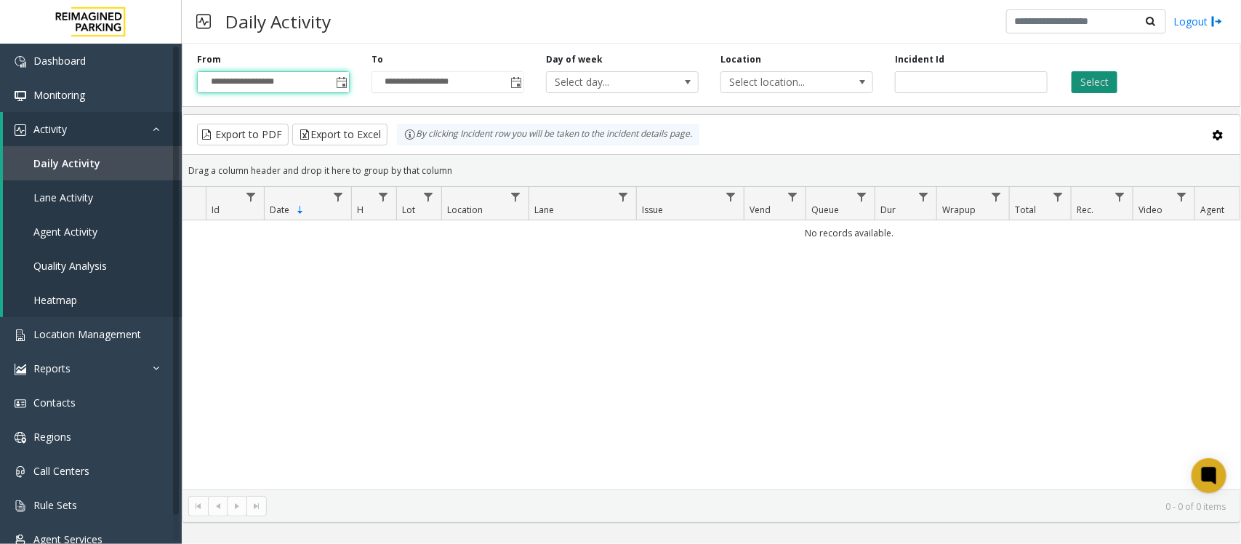
click at [1095, 77] on button "Select" at bounding box center [1094, 82] width 46 height 22
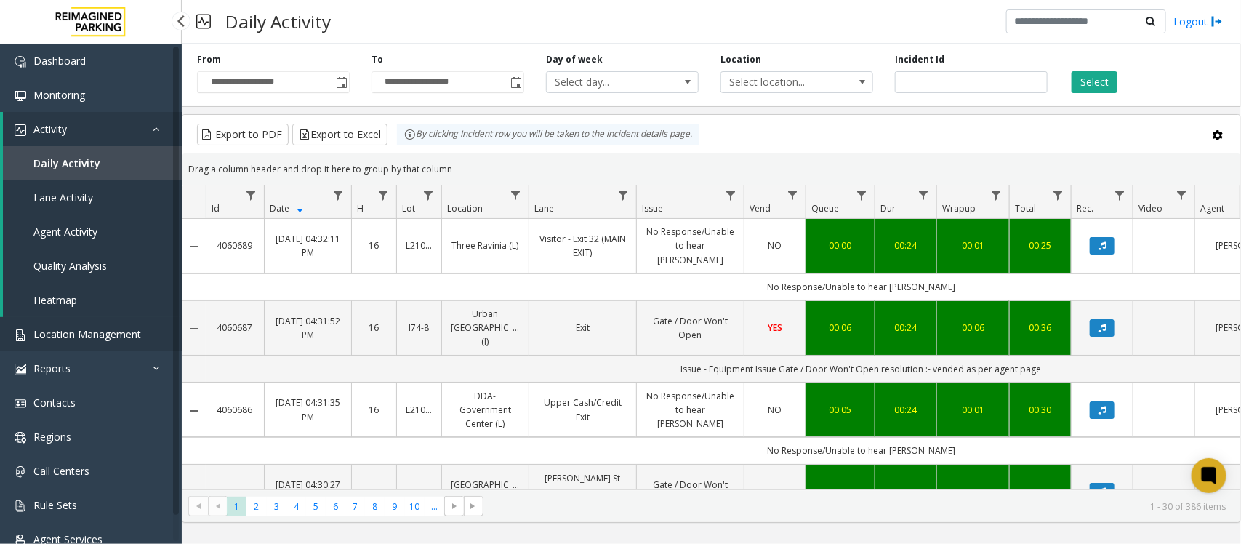
click at [103, 328] on span "Location Management" at bounding box center [87, 334] width 108 height 14
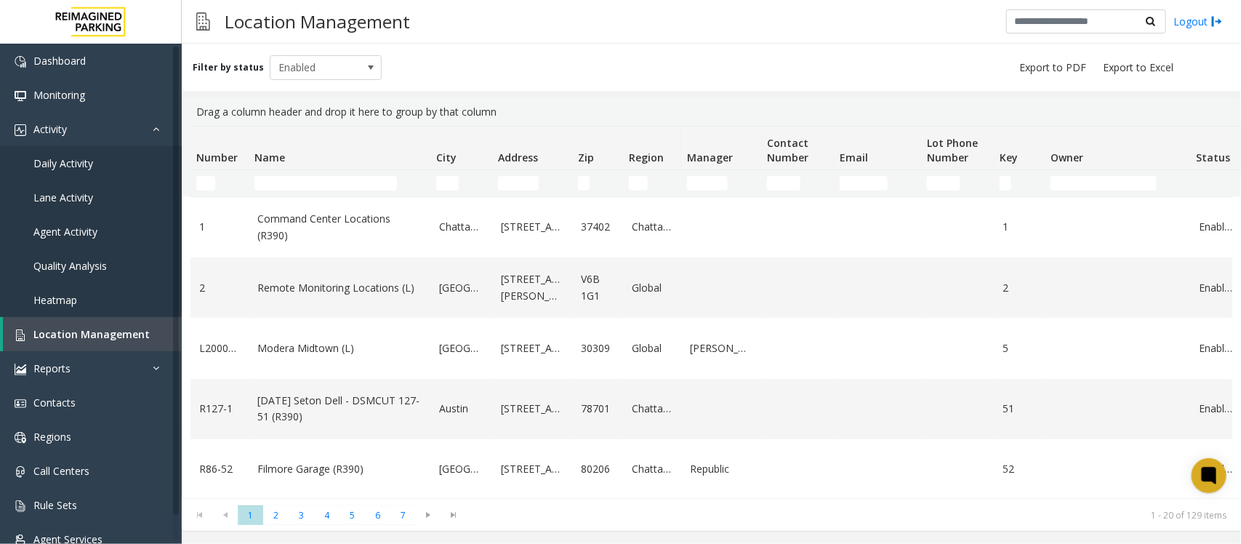
click at [383, 169] on th "Name" at bounding box center [340, 148] width 182 height 44
click at [363, 179] on input "Name Filter" at bounding box center [325, 183] width 142 height 15
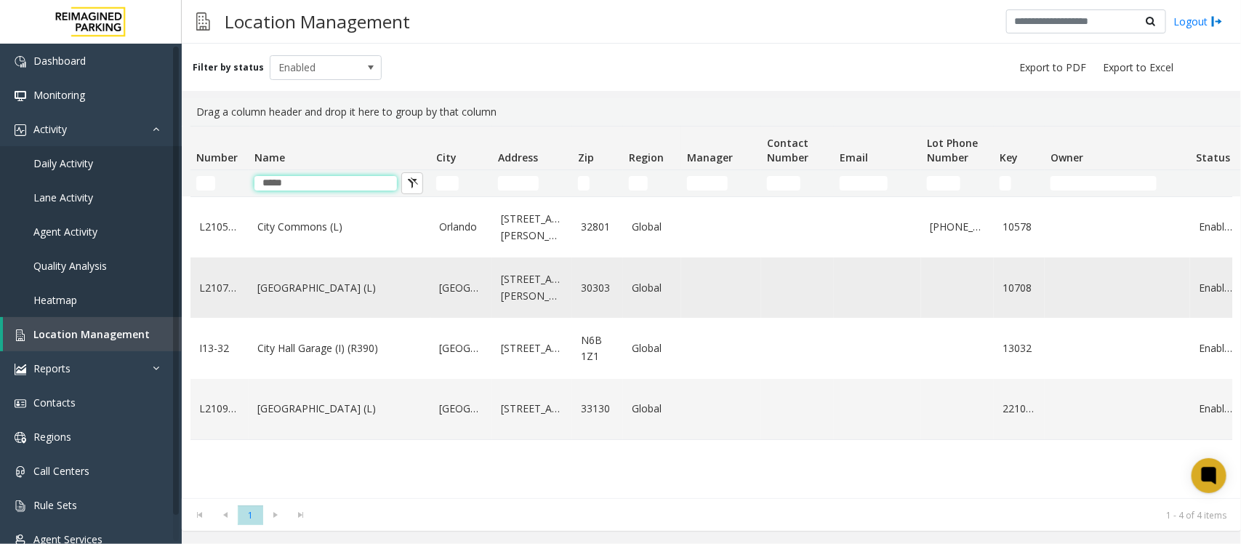
type input "****"
click at [350, 295] on link "[GEOGRAPHIC_DATA] (L)" at bounding box center [339, 288] width 164 height 16
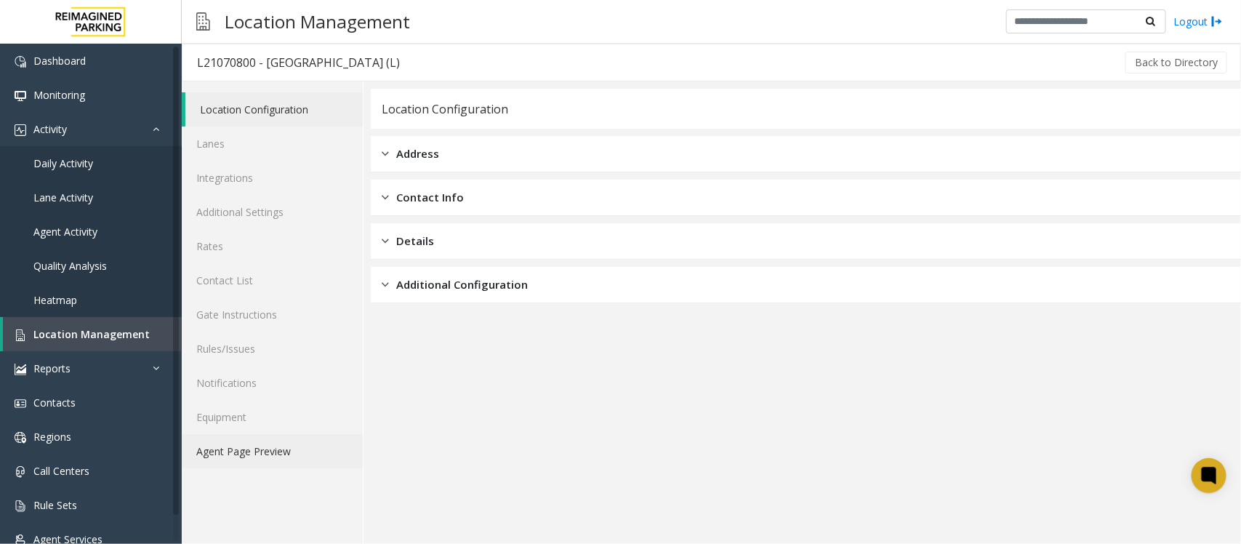
click at [259, 443] on link "Agent Page Preview" at bounding box center [272, 451] width 181 height 34
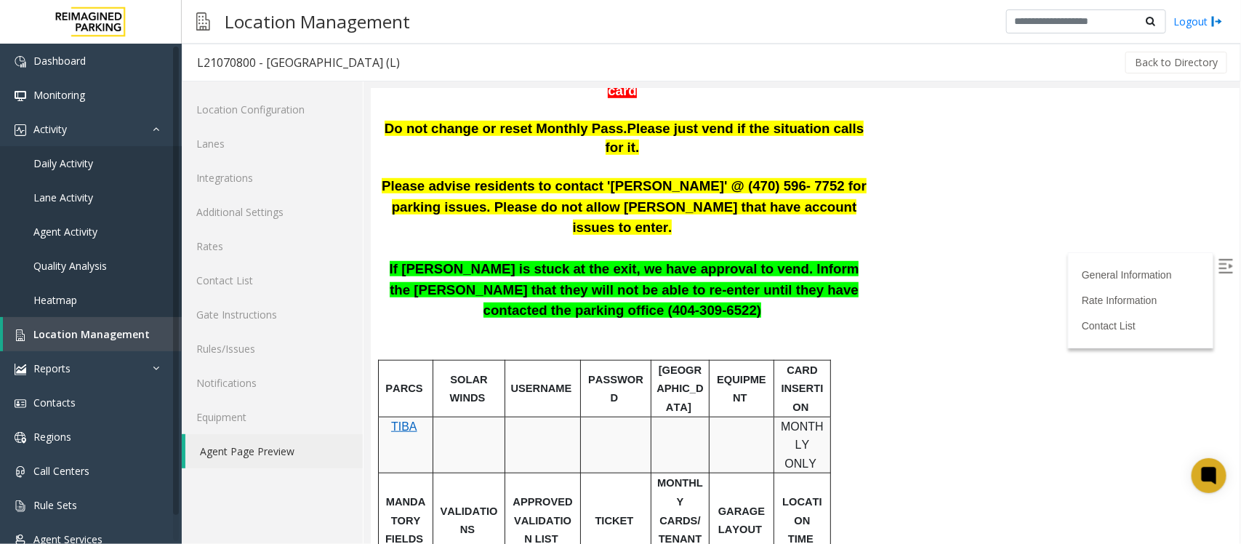
scroll to position [363, 0]
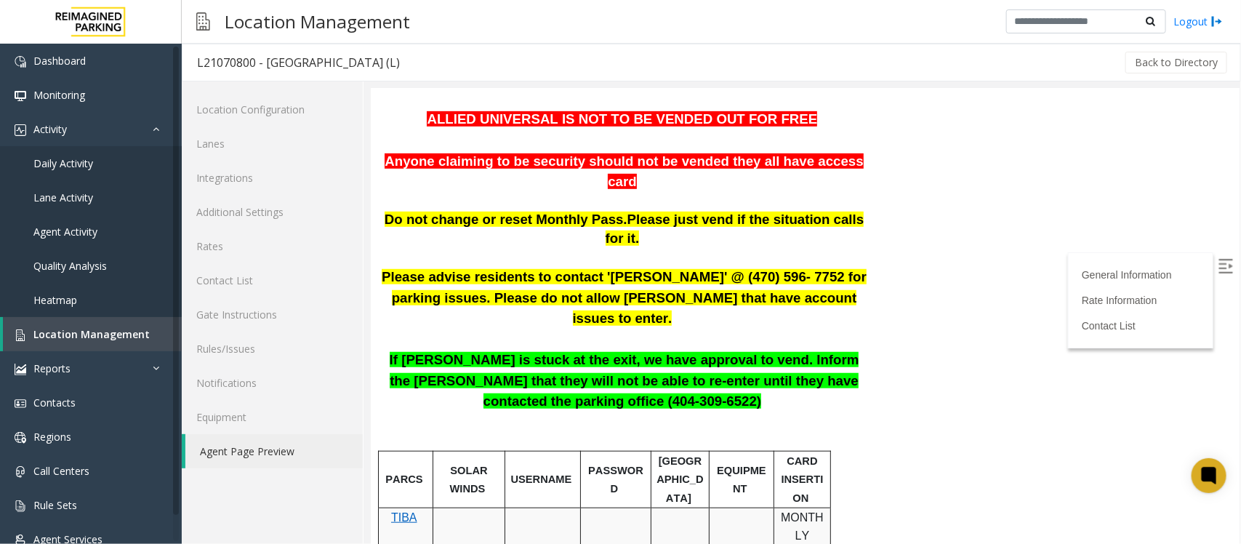
click at [582, 411] on p at bounding box center [623, 429] width 485 height 37
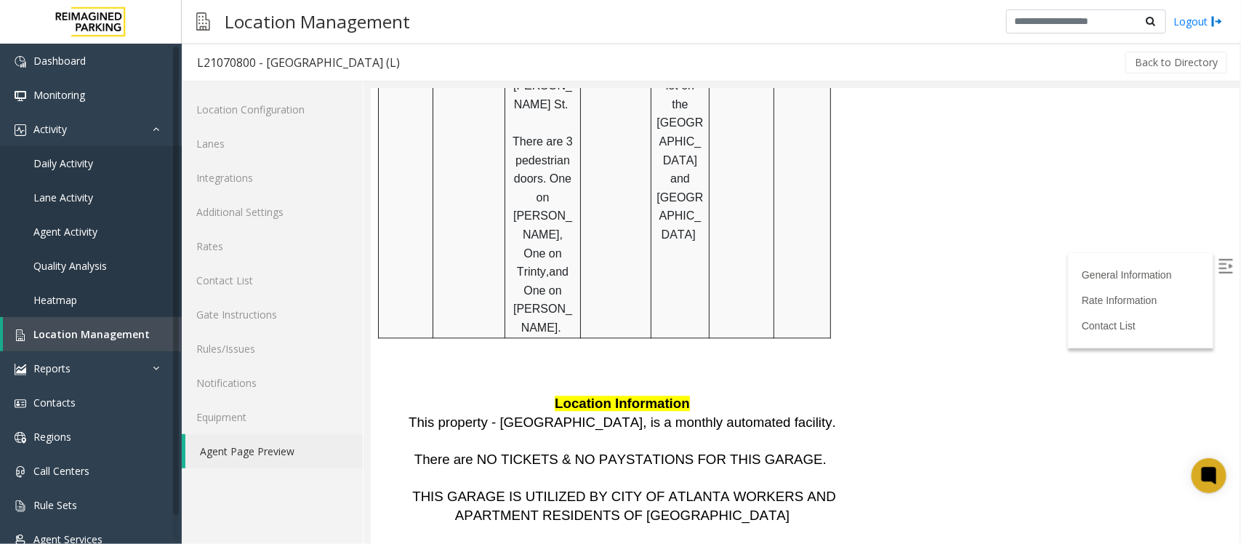
scroll to position [1437, 0]
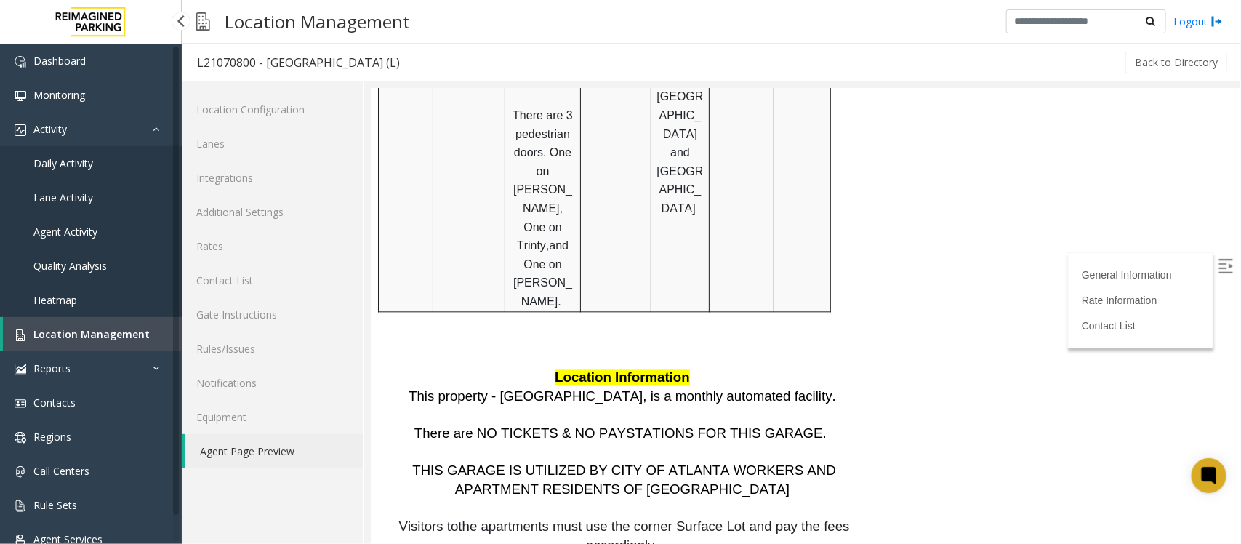
click at [128, 334] on span "Location Management" at bounding box center [91, 334] width 116 height 14
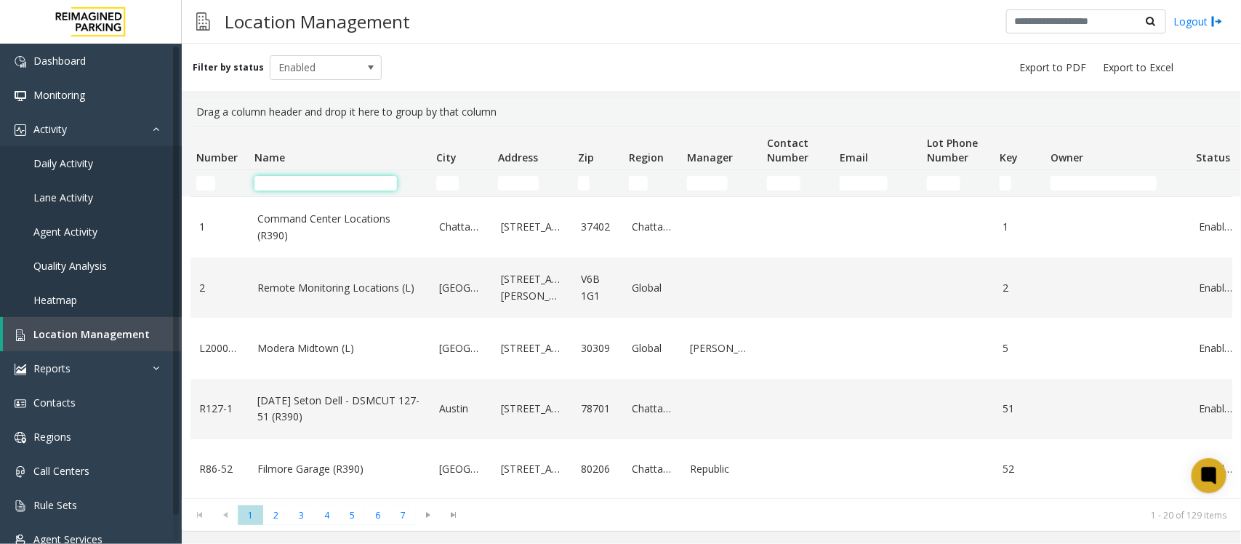
click at [320, 184] on input "Name Filter" at bounding box center [325, 183] width 142 height 15
click at [306, 187] on input "Name Filter" at bounding box center [325, 183] width 142 height 15
click at [76, 167] on span "Daily Activity" at bounding box center [63, 163] width 60 height 14
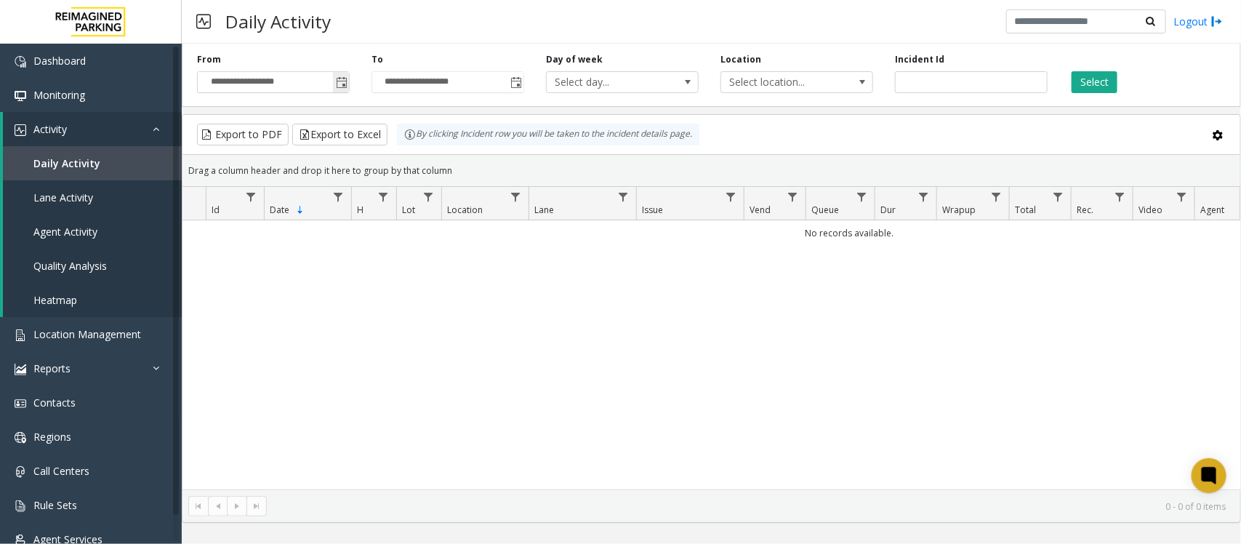
click at [338, 81] on span "Toggle popup" at bounding box center [342, 83] width 12 height 12
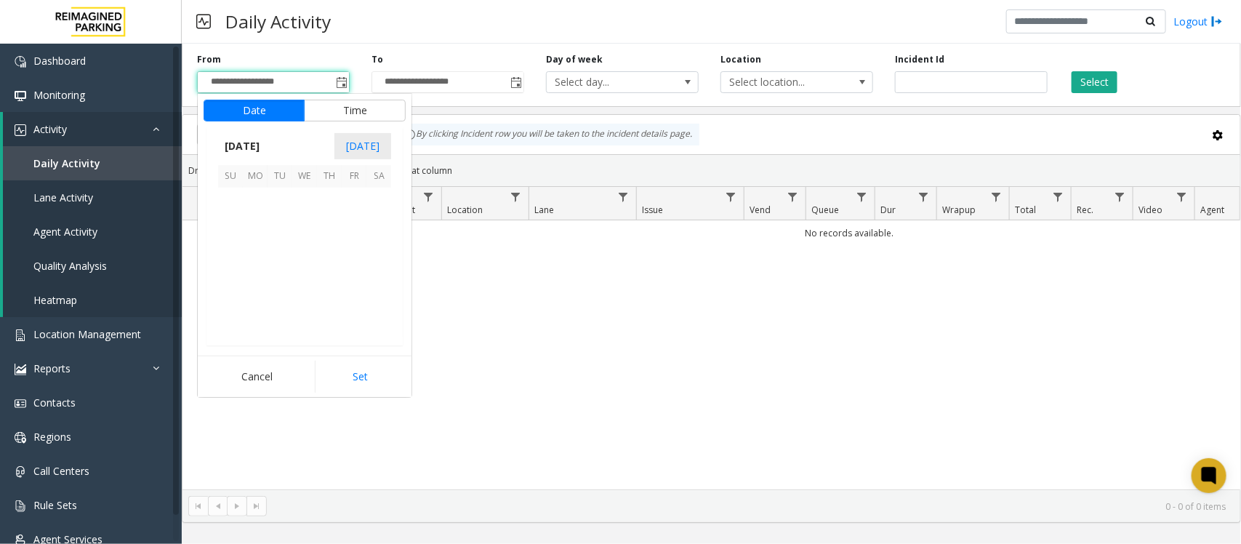
scroll to position [260528, 0]
click at [326, 270] on span "21" at bounding box center [329, 274] width 25 height 25
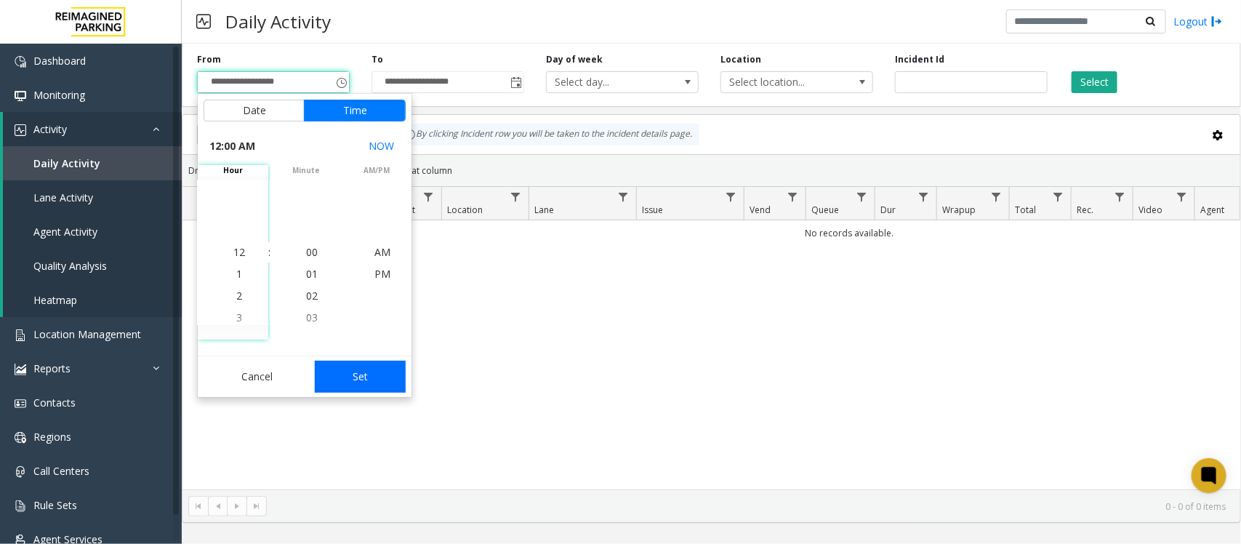
click at [371, 378] on button "Set" at bounding box center [361, 376] width 92 height 32
type input "**********"
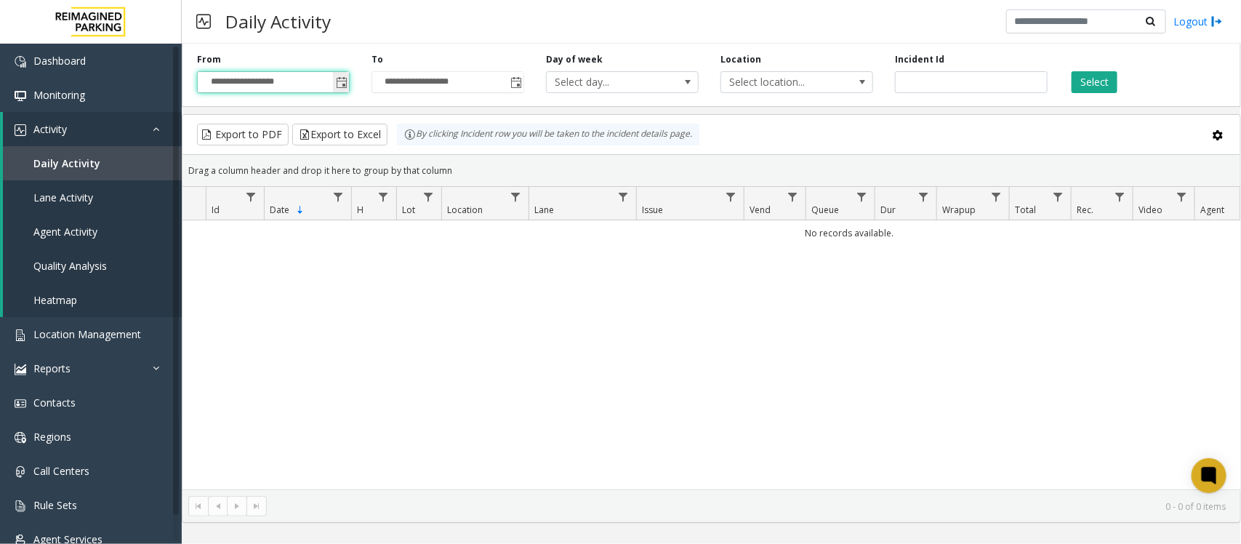
click at [336, 81] on span "Toggle popup" at bounding box center [342, 83] width 12 height 12
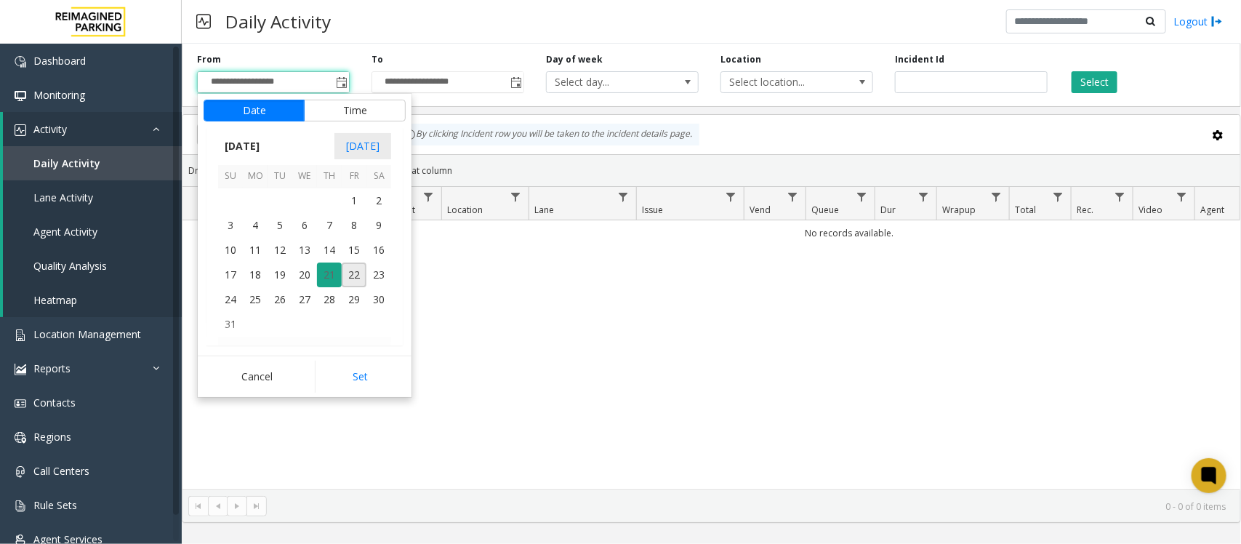
click at [322, 274] on span "21" at bounding box center [329, 274] width 25 height 25
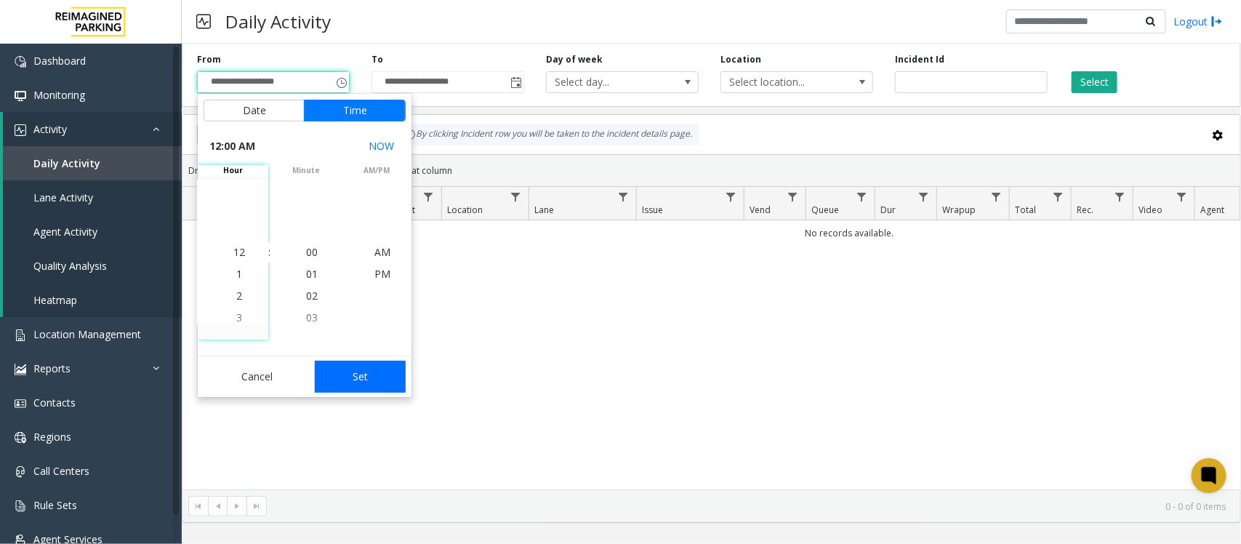
click at [389, 368] on button "Set" at bounding box center [361, 376] width 92 height 32
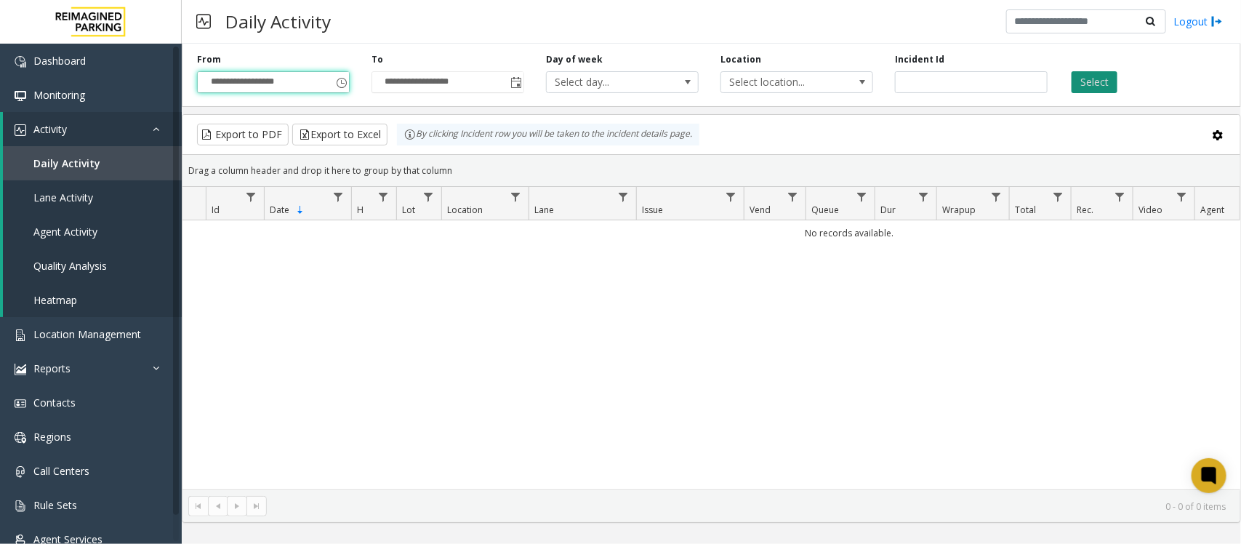
click at [1089, 73] on button "Select" at bounding box center [1094, 82] width 46 height 22
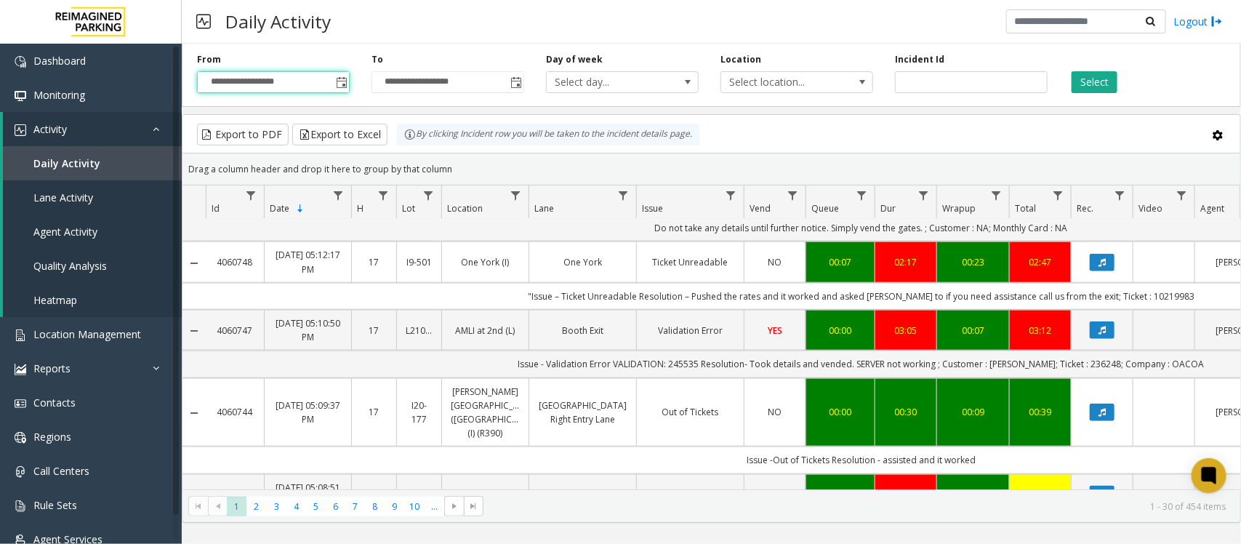
scroll to position [818, 0]
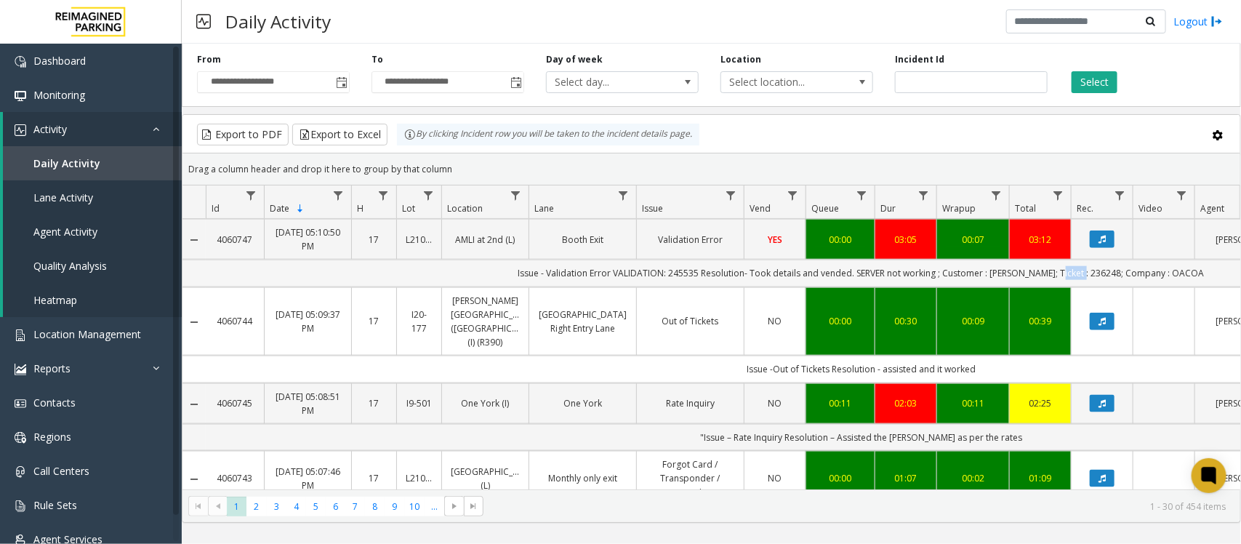
drag, startPoint x: 1097, startPoint y: 307, endPoint x: 1069, endPoint y: 309, distance: 28.4
click at [1069, 286] on td "Issue - Validation Error VALIDATION: 245535 Resolution- Took details and vended…" at bounding box center [861, 272] width 1310 height 27
copy td "236248"
drag, startPoint x: 720, startPoint y: 310, endPoint x: 638, endPoint y: 311, distance: 82.1
click at [638, 286] on td "Issue - Validation Error VALIDATION: 245535 Resolution- Took details and vended…" at bounding box center [861, 272] width 1310 height 27
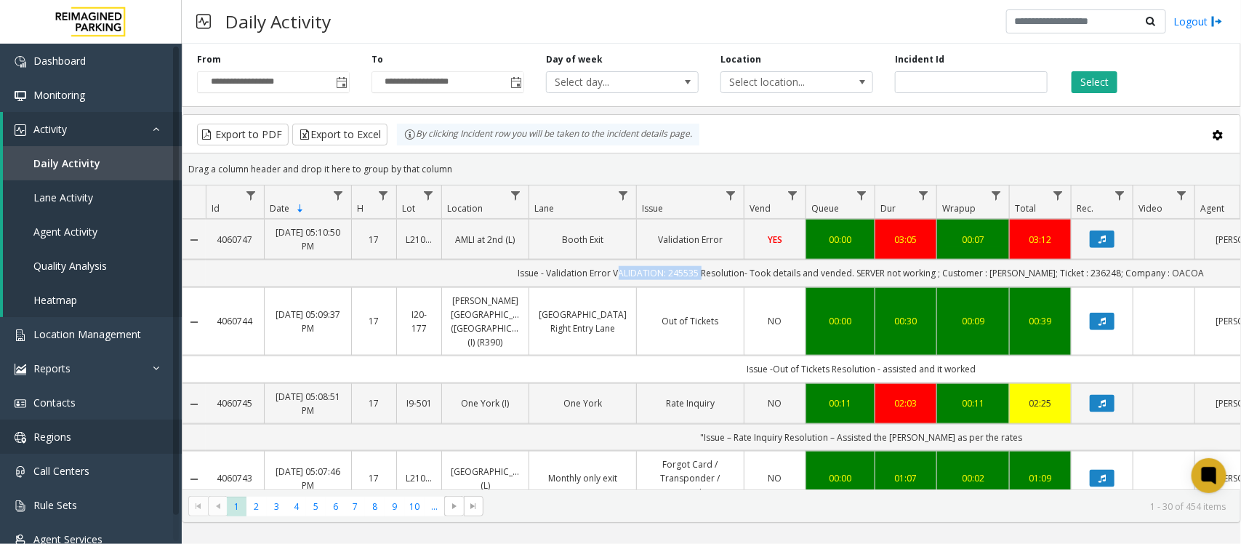
copy td "VALIDATION: 245535"
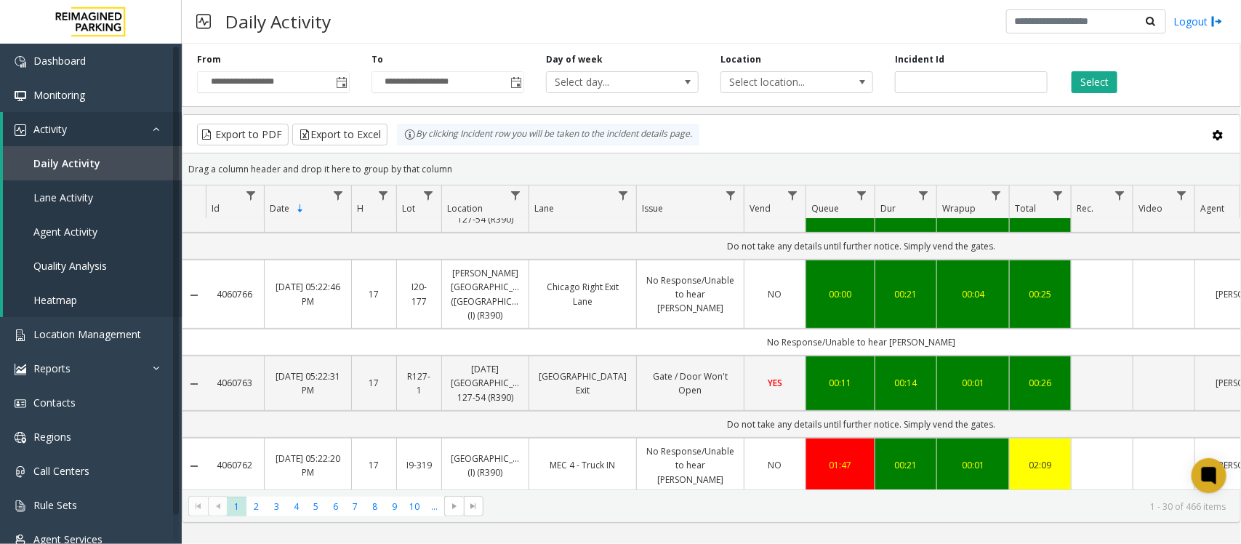
scroll to position [363, 0]
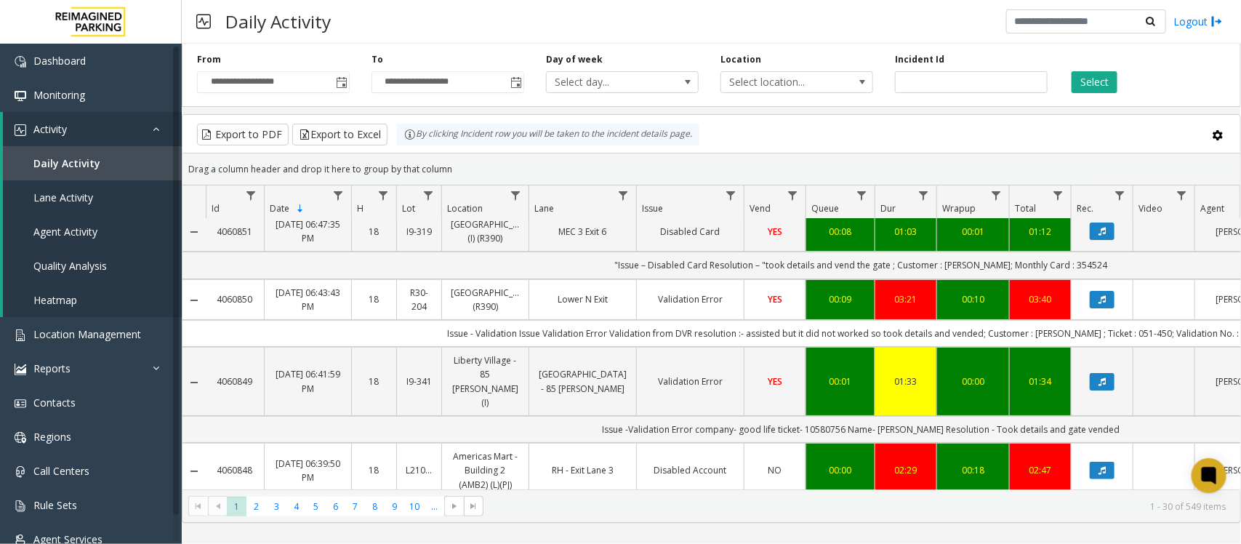
scroll to position [91, 0]
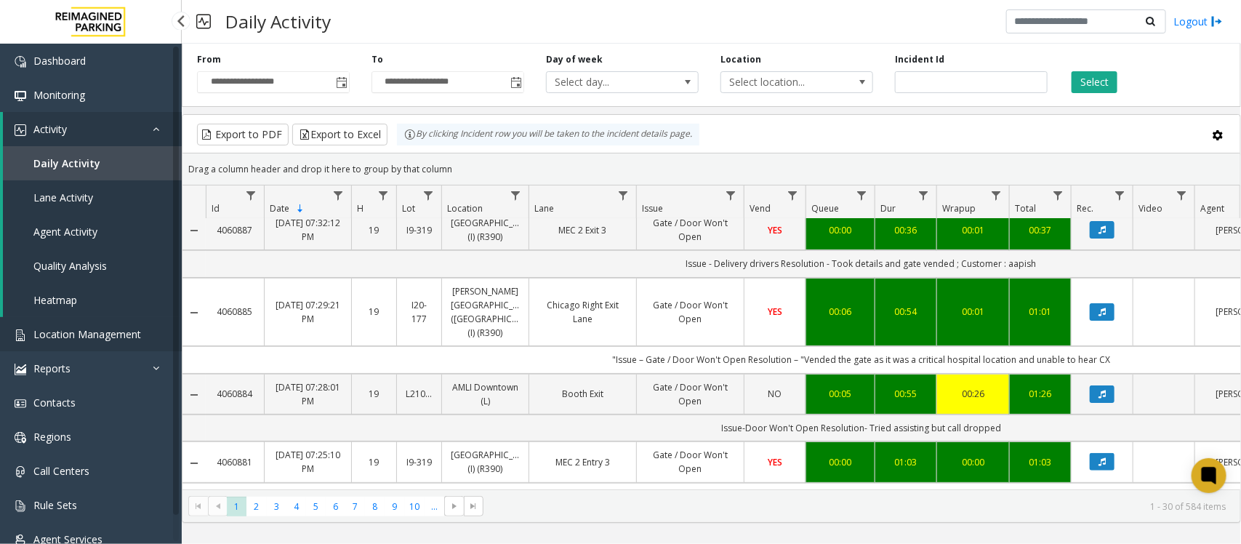
click at [52, 320] on link "Location Management" at bounding box center [91, 334] width 182 height 34
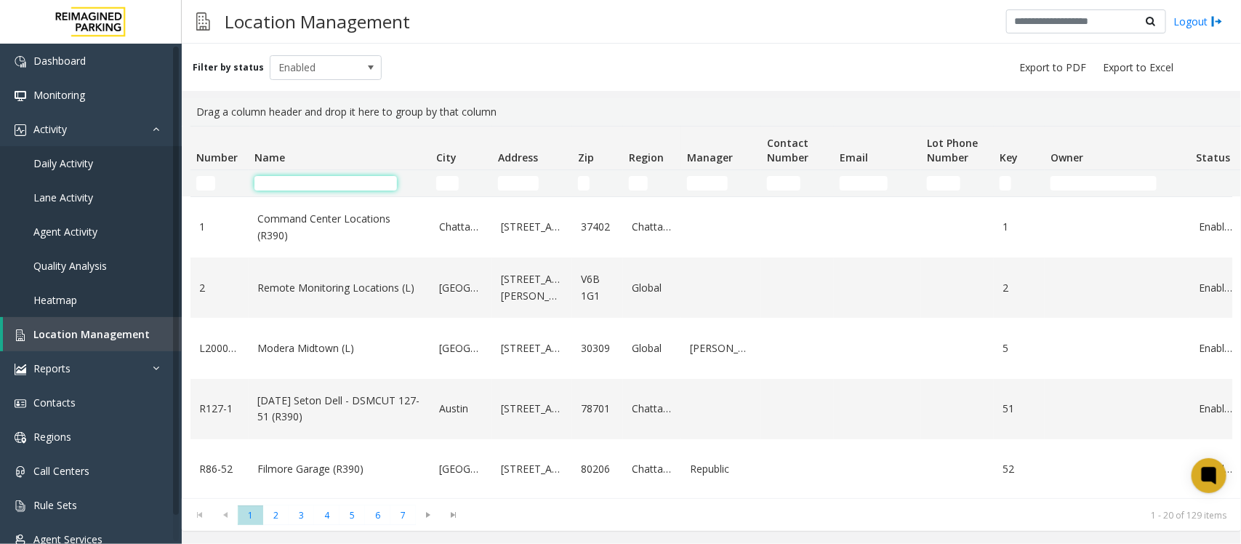
click at [291, 176] on input "Name Filter" at bounding box center [325, 183] width 142 height 15
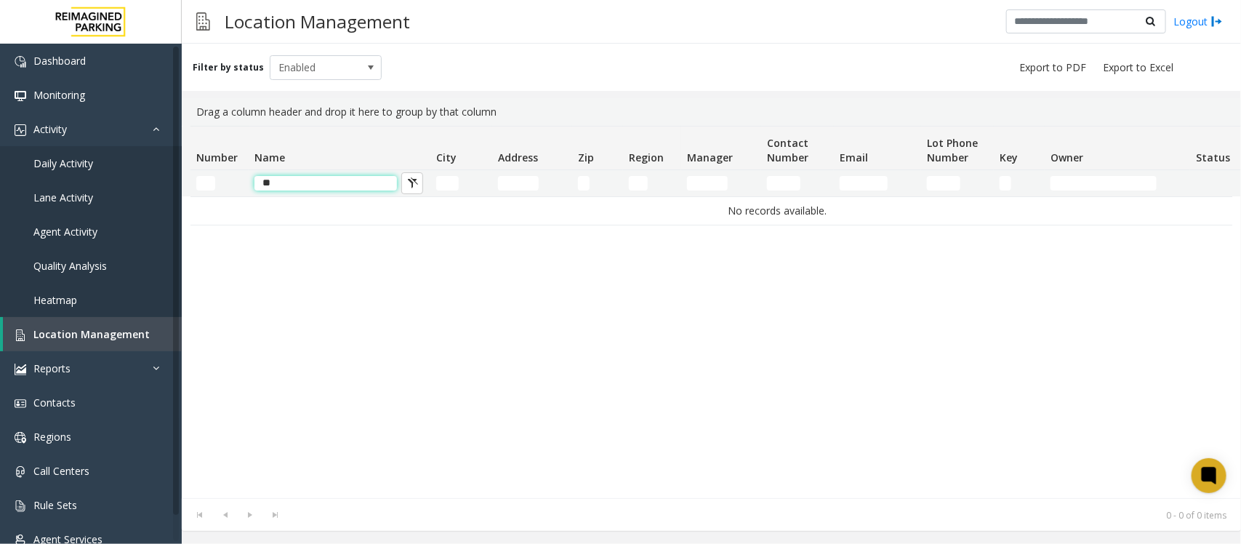
type input "*"
